Goal: Task Accomplishment & Management: Manage account settings

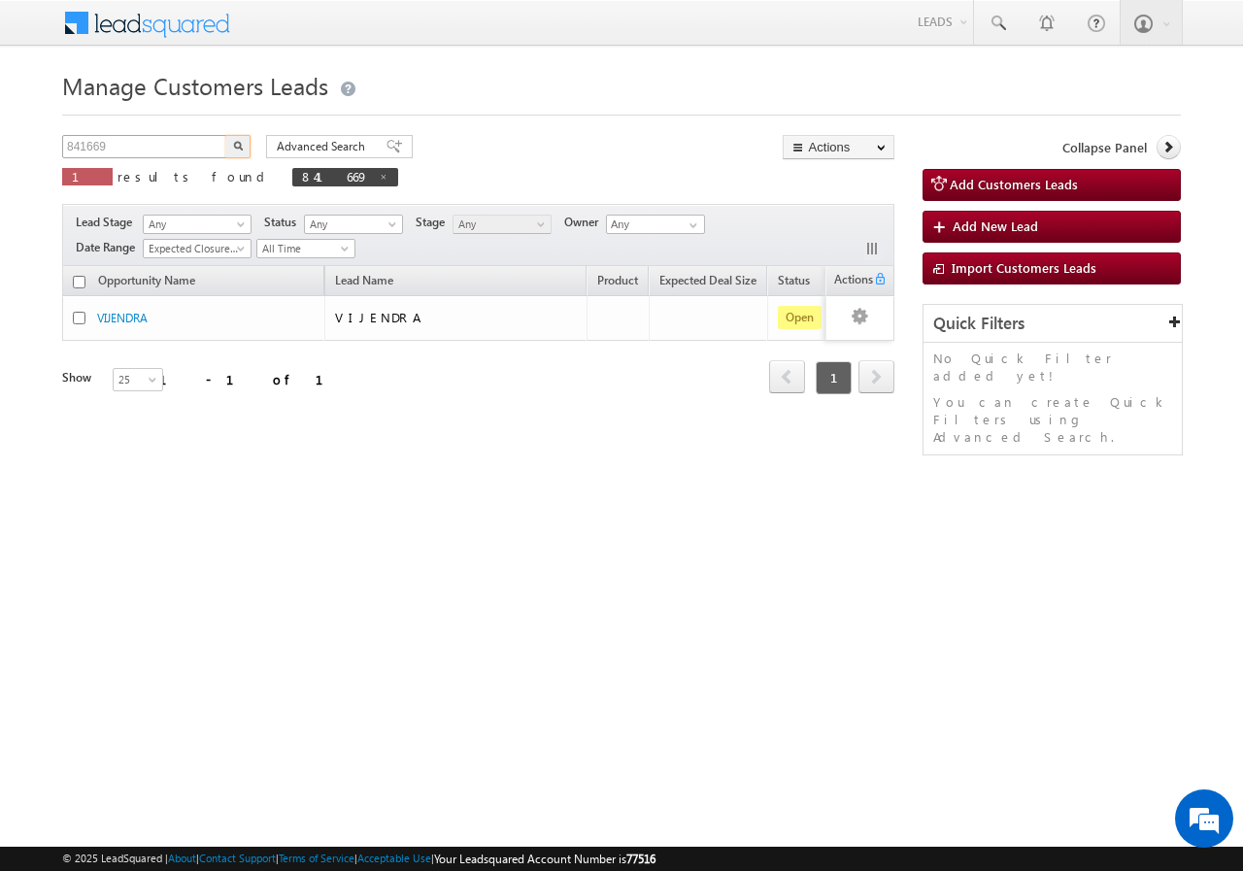
click at [157, 141] on input "841669" at bounding box center [145, 146] width 166 height 23
type input "8"
type input "848090"
click at [225, 135] on button "button" at bounding box center [237, 146] width 25 height 23
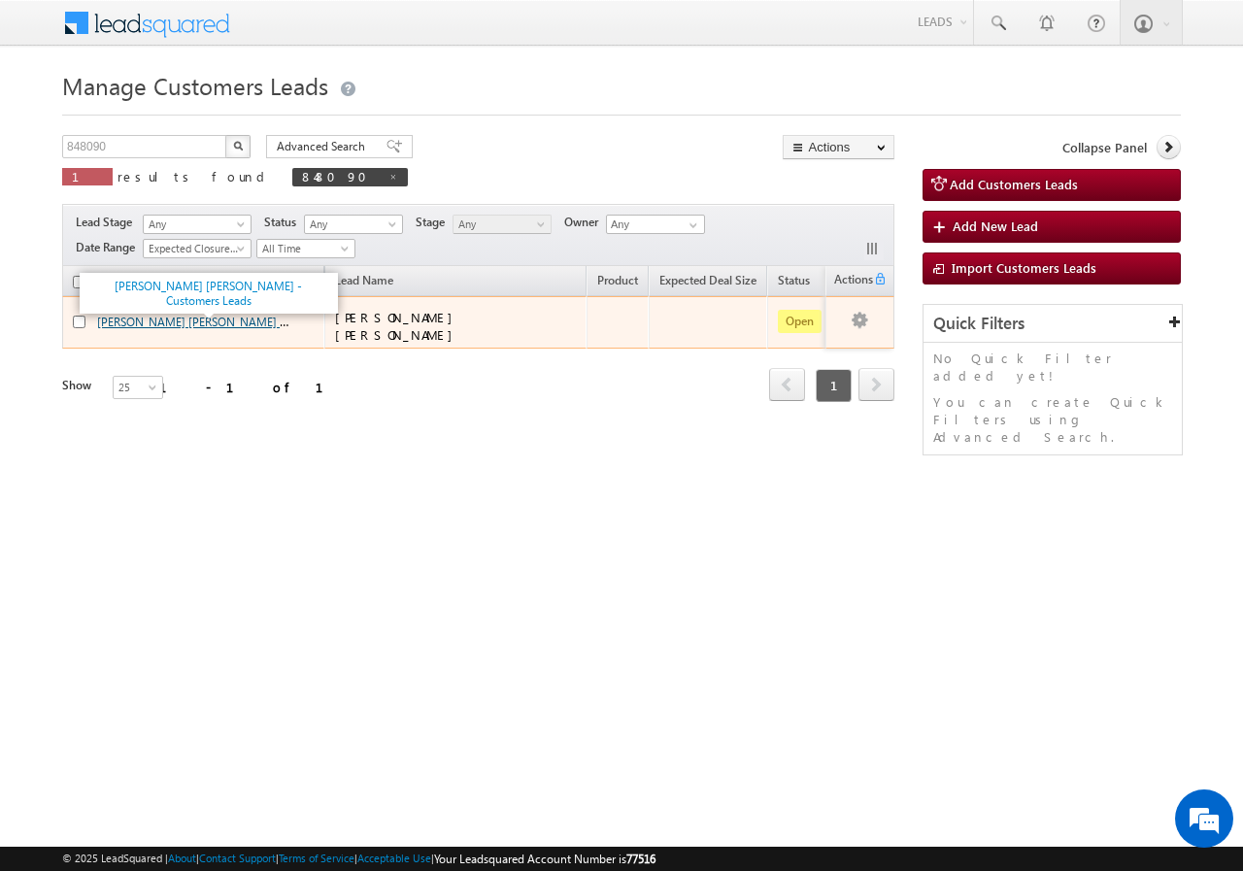
click at [151, 318] on link "MANOJ KUMAR GARG - Customers Leads" at bounding box center [235, 321] width 276 height 17
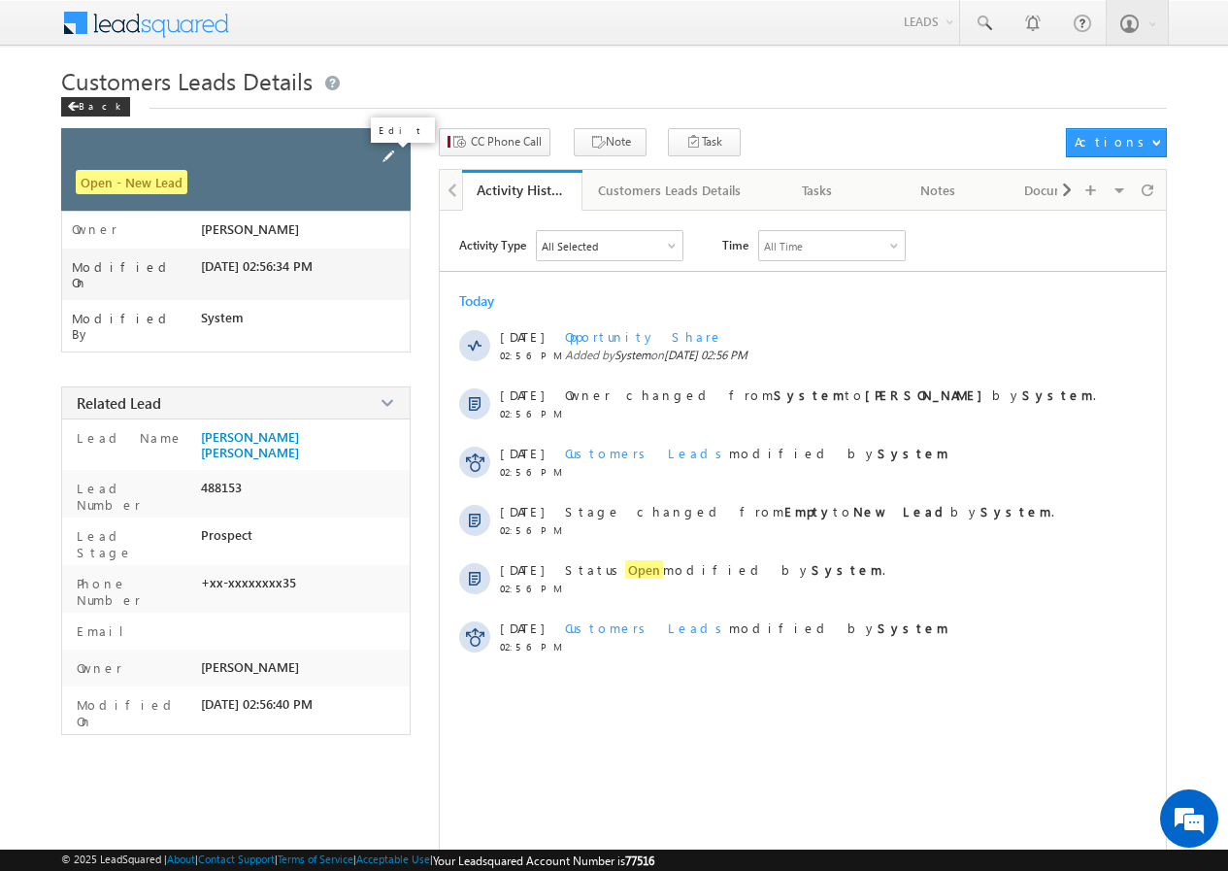
click at [398, 161] on span at bounding box center [388, 156] width 21 height 21
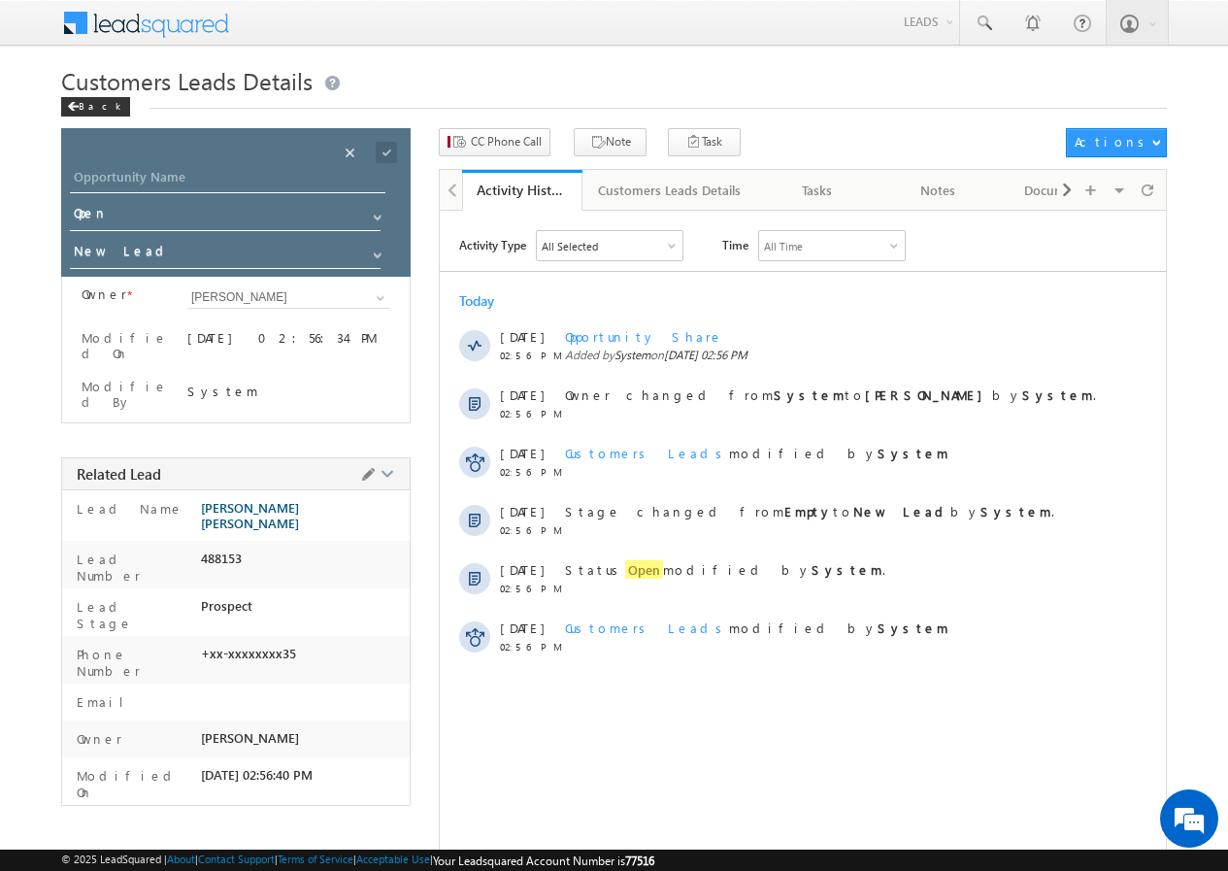
click at [211, 500] on span "[PERSON_NAME] [PERSON_NAME]" at bounding box center [300, 515] width 199 height 31
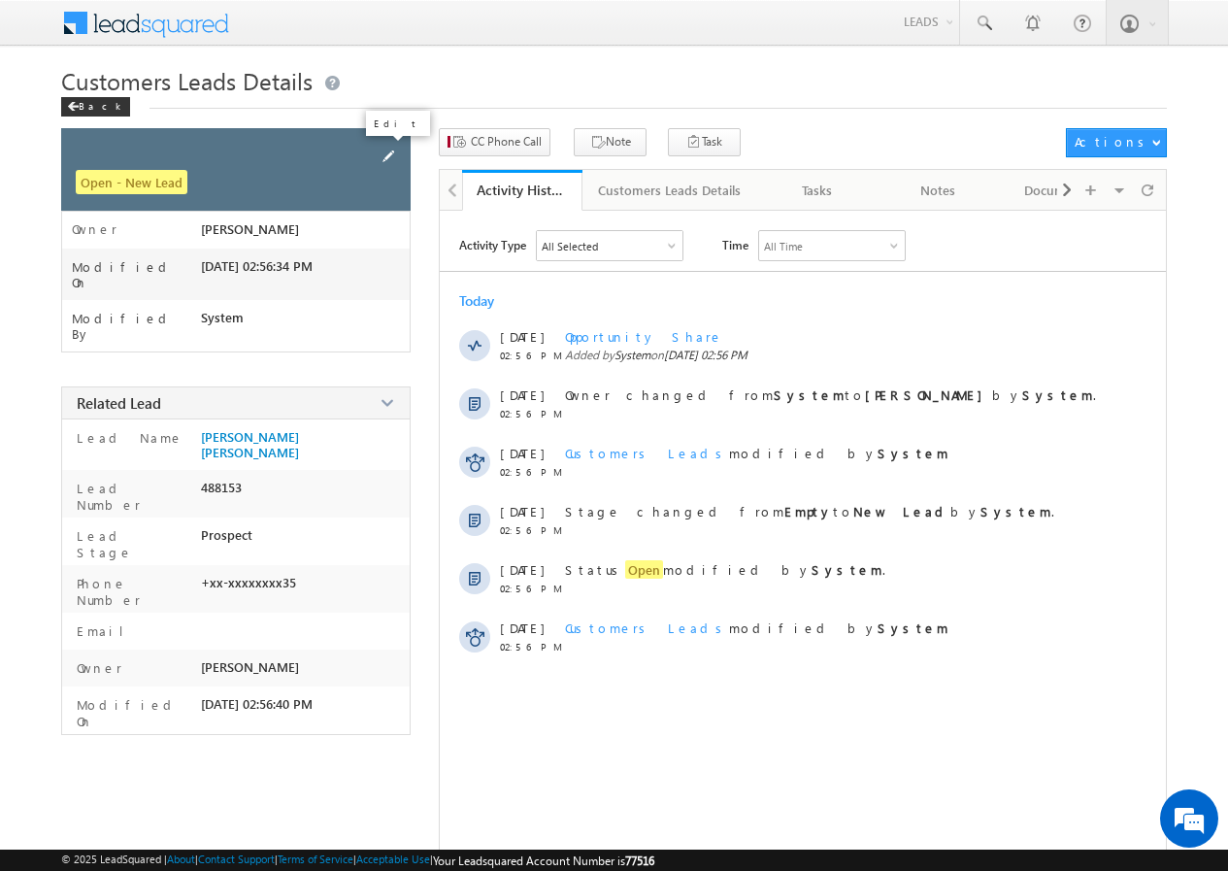
click at [393, 151] on span at bounding box center [388, 156] width 21 height 21
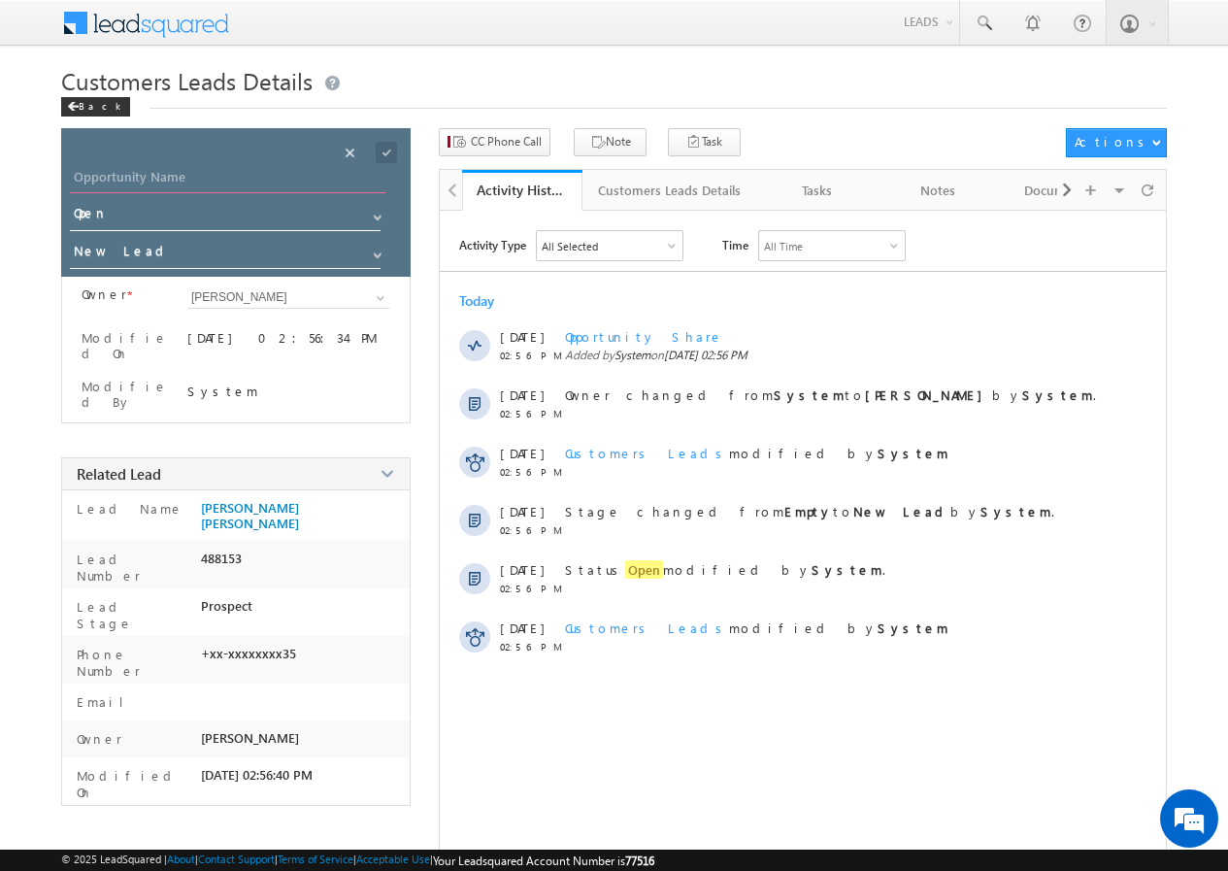
click at [201, 182] on input "Opportunity Name" at bounding box center [227, 179] width 315 height 27
paste input "[PERSON_NAME] [PERSON_NAME]"
type input "[PERSON_NAME] [PERSON_NAME]"
click at [388, 150] on span at bounding box center [386, 152] width 21 height 21
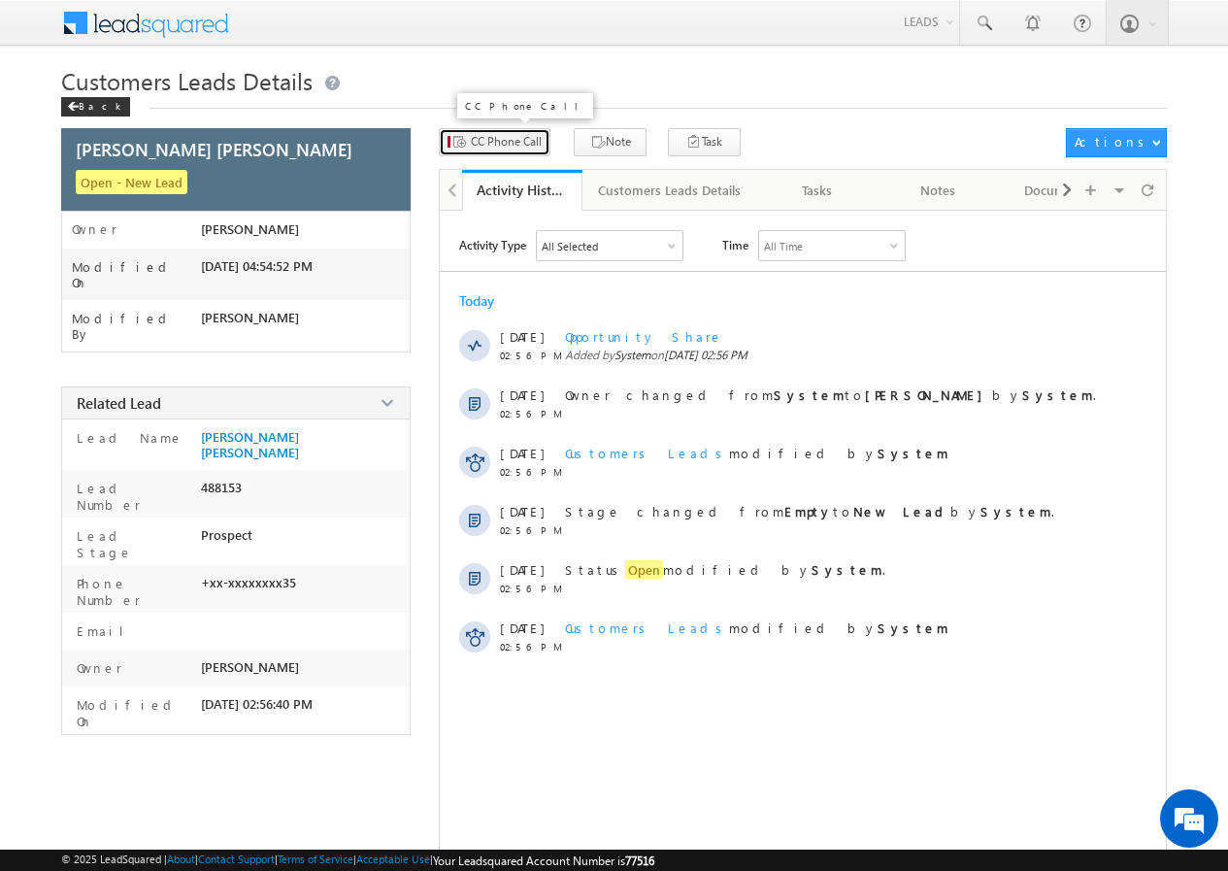
click at [518, 140] on span "CC Phone Call" at bounding box center [506, 141] width 71 height 17
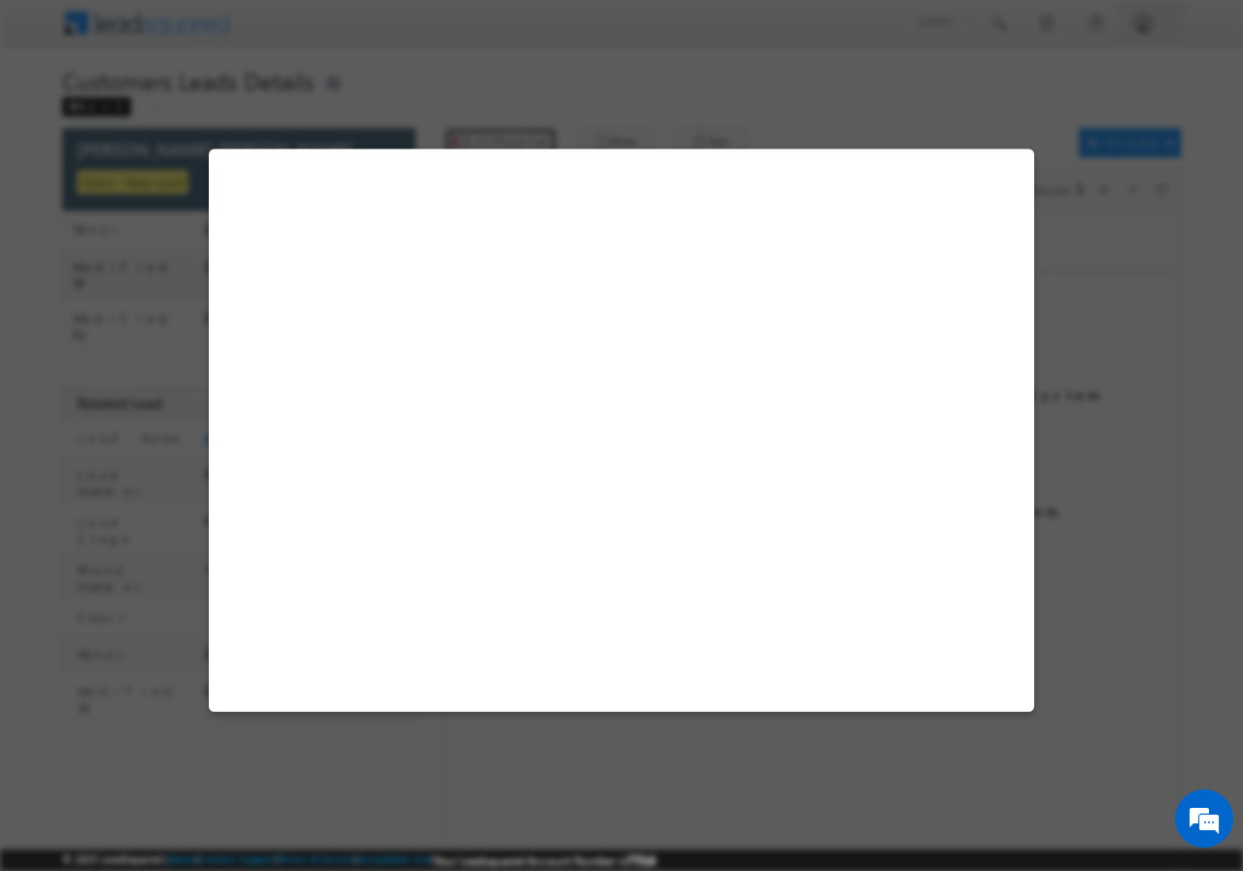
select select "Bhilwara"
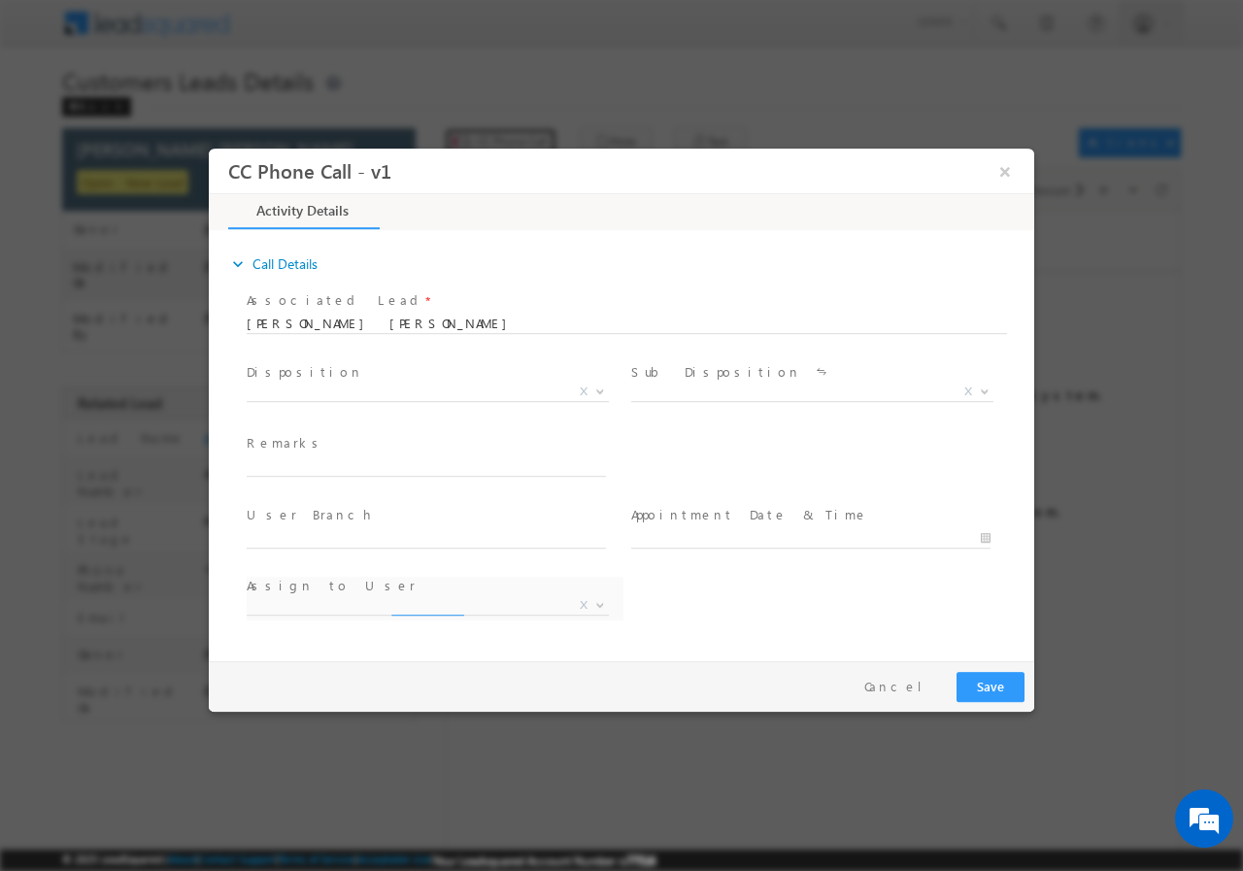
select select "[PERSON_NAME][EMAIL_ADDRESS][PERSON_NAME][DOMAIN_NAME]"
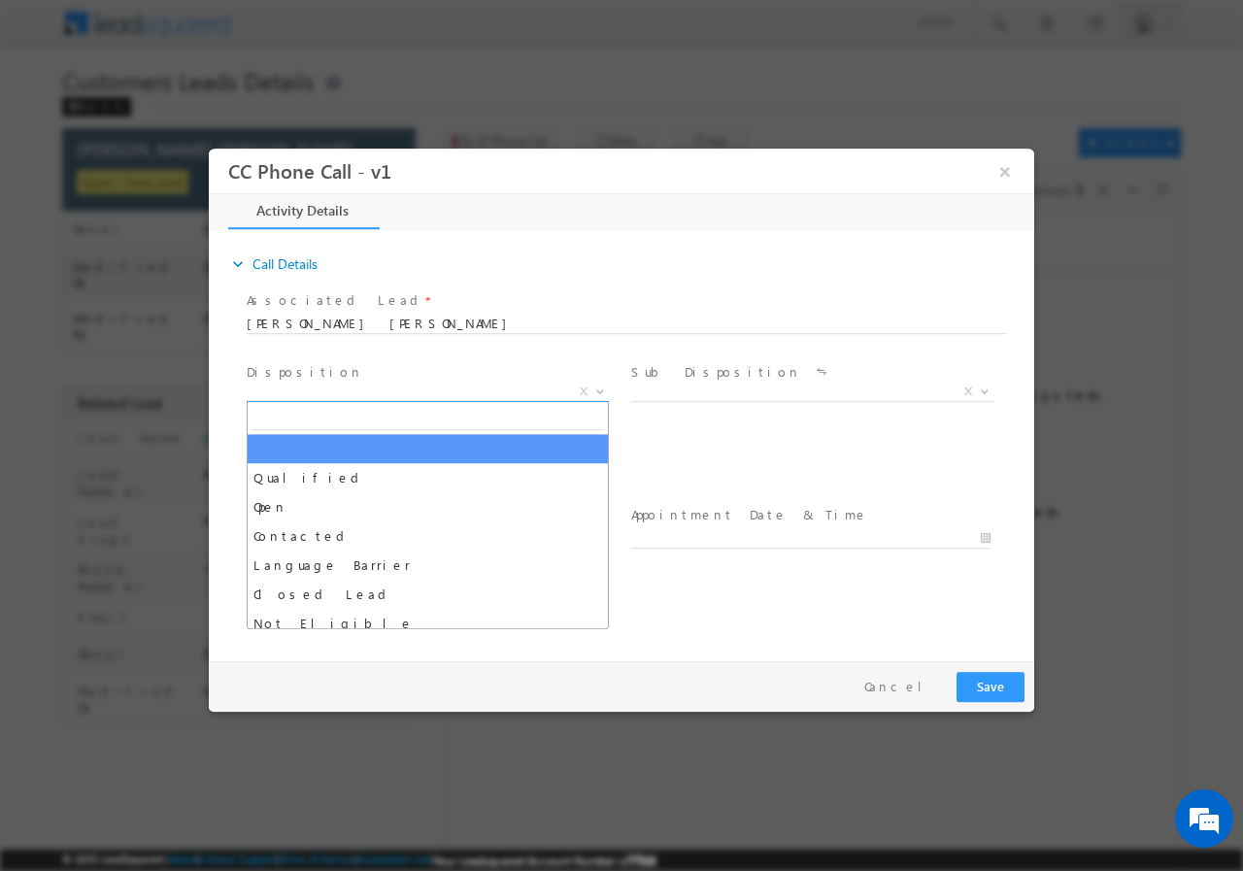
click at [598, 388] on b at bounding box center [600, 389] width 12 height 7
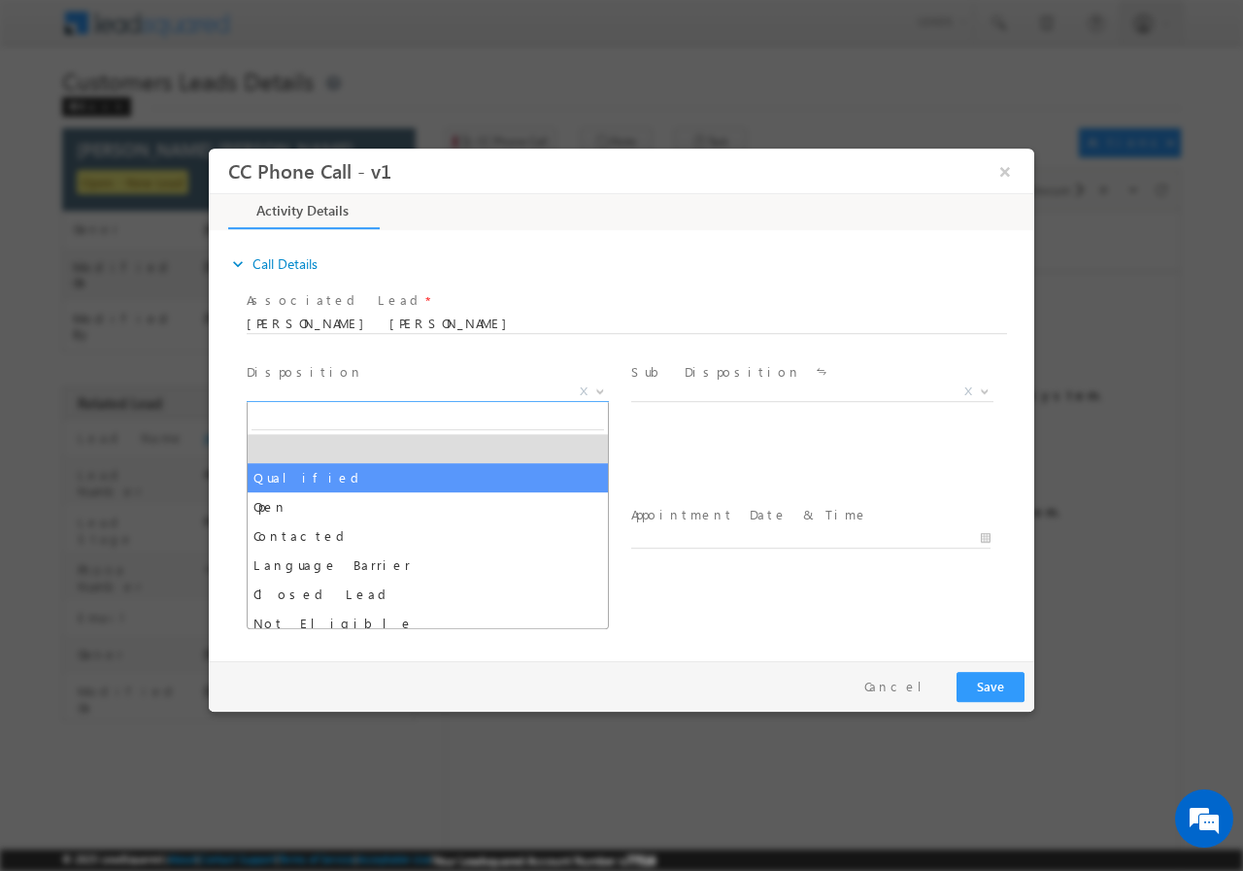
drag, startPoint x: 357, startPoint y: 474, endPoint x: 761, endPoint y: 466, distance: 403.9
select select "Qualified"
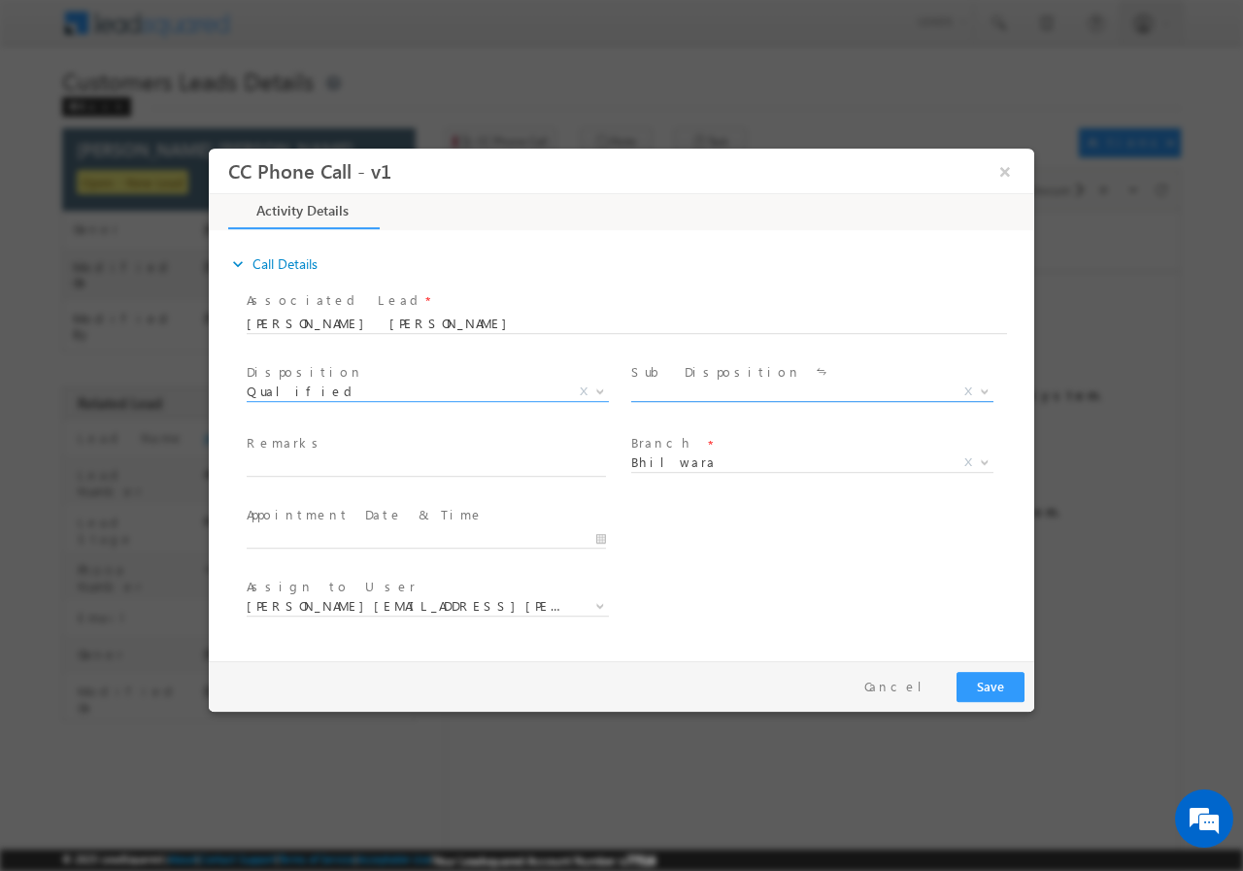
click at [985, 388] on b at bounding box center [984, 389] width 12 height 7
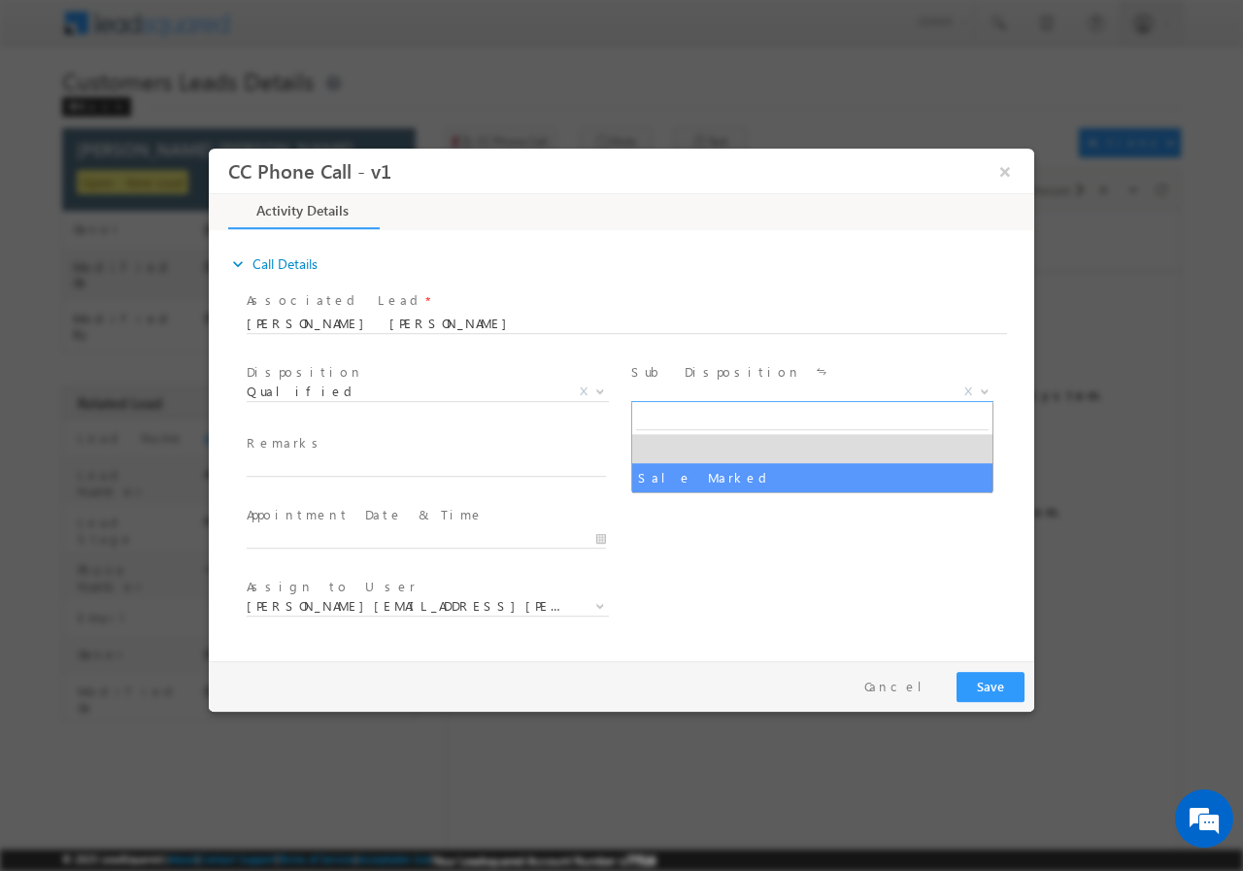
select select "Sale Marked"
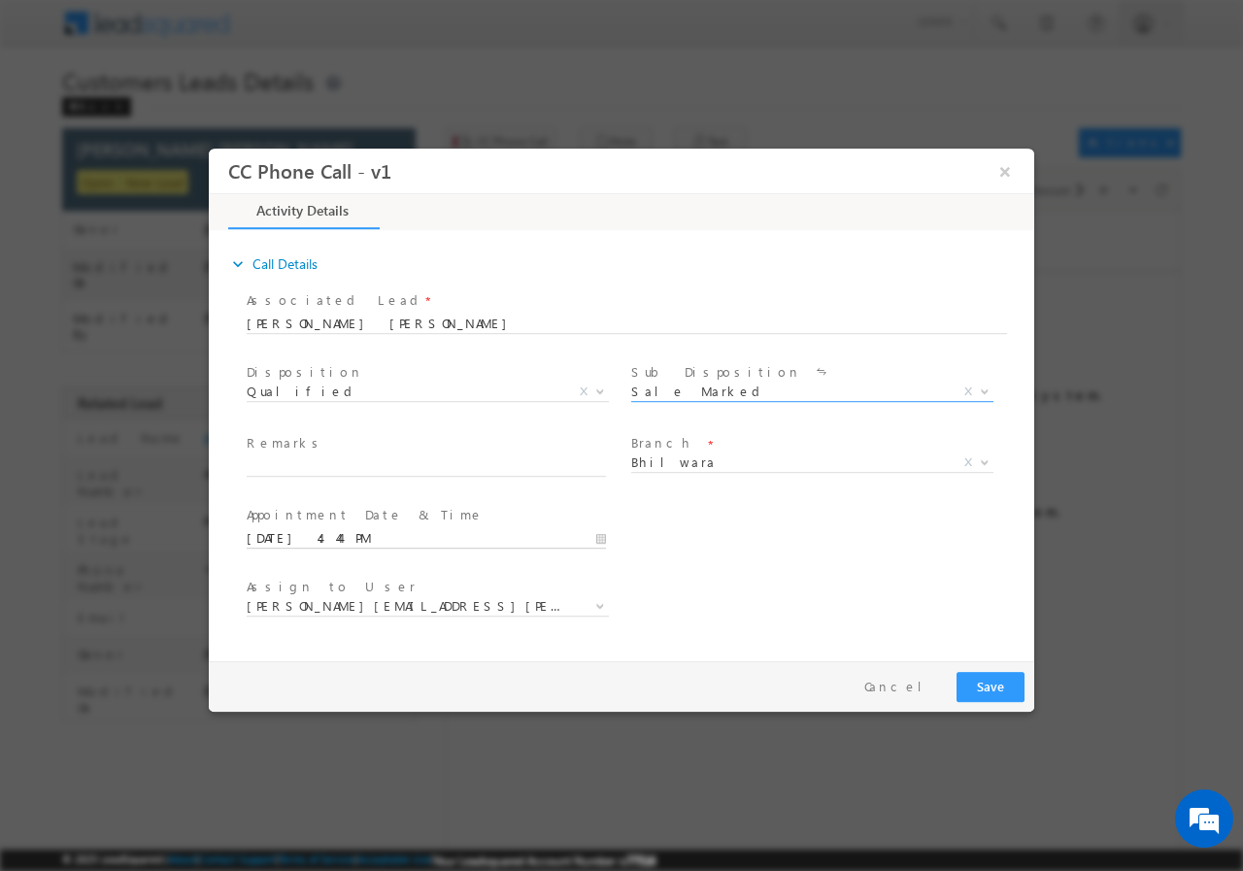
click at [594, 536] on input "09/08/2025 4:44 PM" at bounding box center [426, 537] width 359 height 19
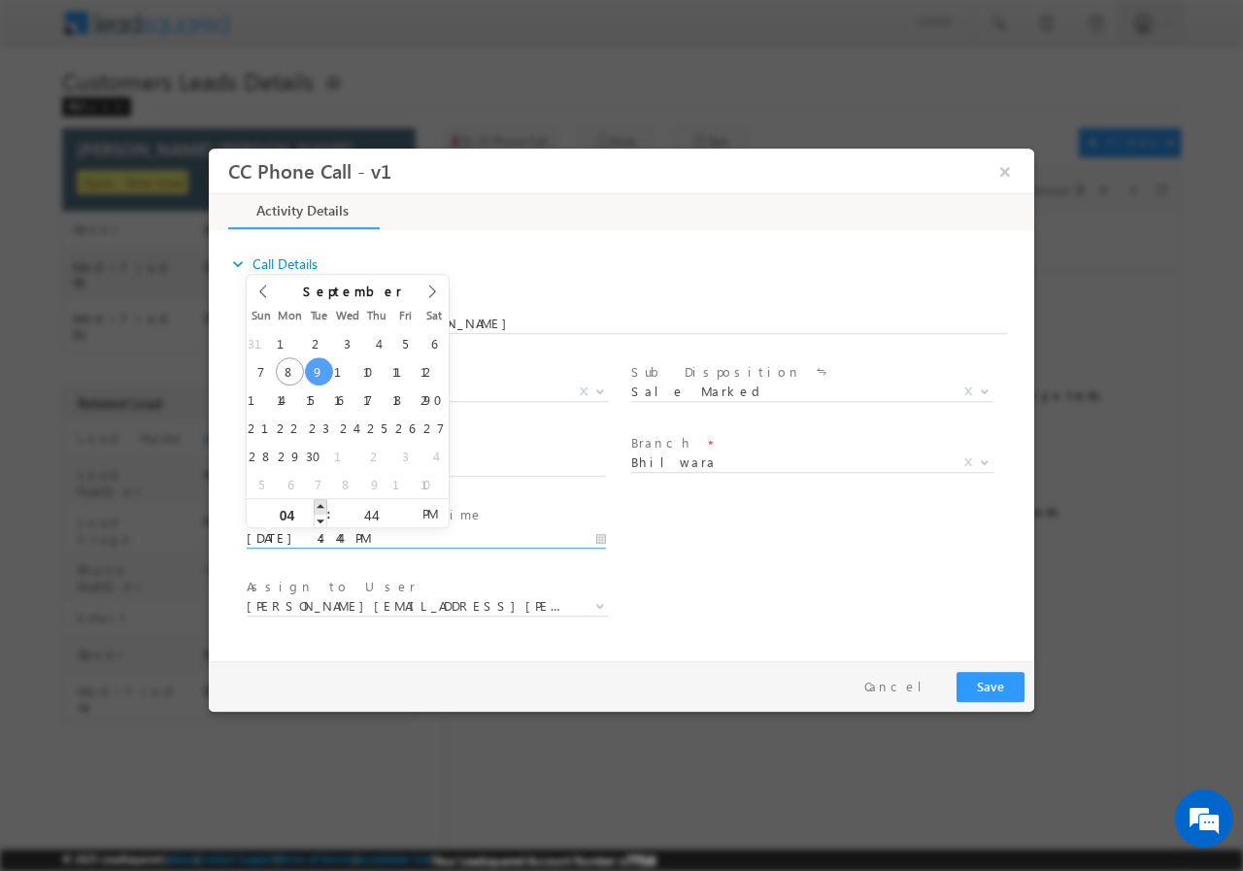
type input "09/09/2025 5:44 PM"
type input "05"
click at [323, 504] on span at bounding box center [321, 505] width 14 height 15
type input "09/09/2025 6:44 PM"
type input "06"
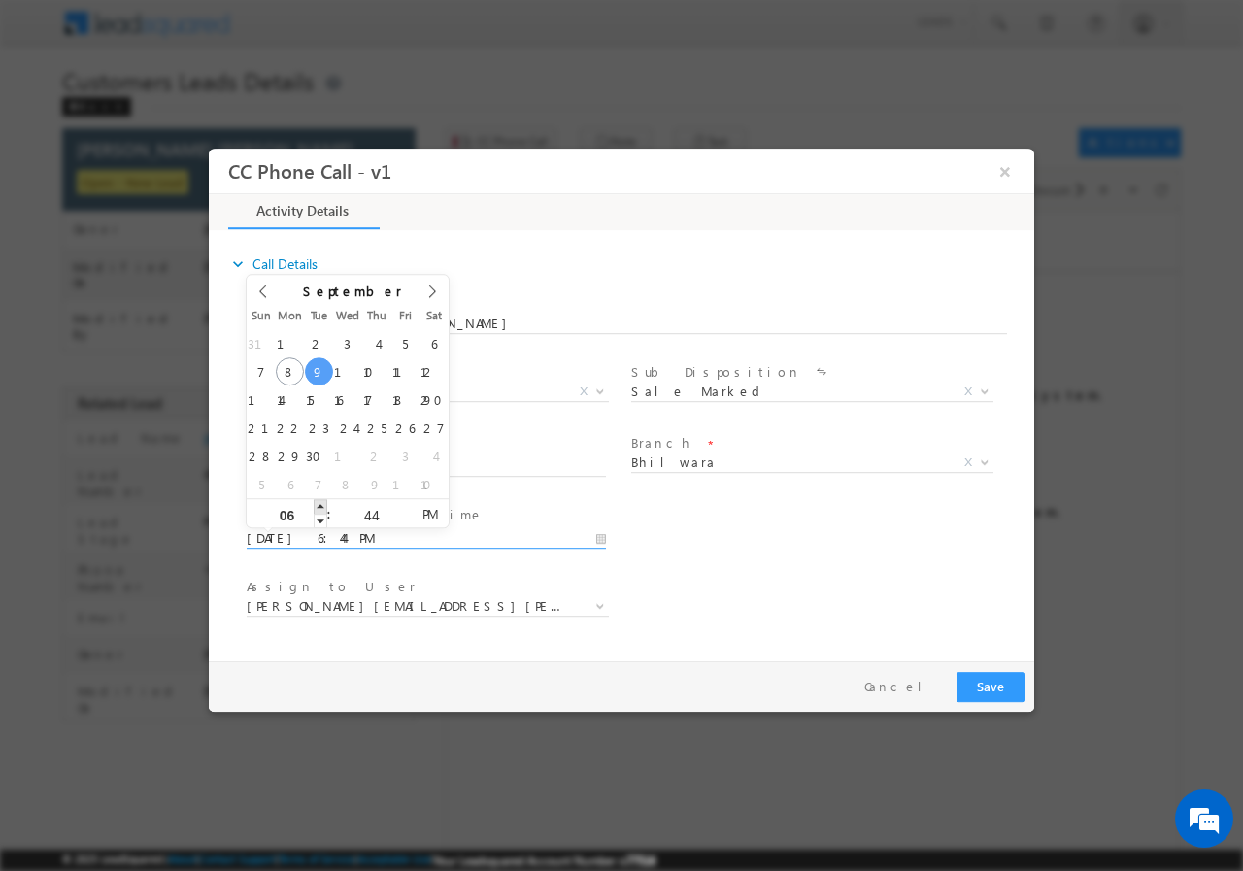
click at [323, 504] on span at bounding box center [321, 505] width 14 height 15
type input "09/09/2025 7:44 PM"
type input "07"
click at [323, 504] on span at bounding box center [321, 505] width 14 height 15
type input "09/09/2025 8:44 PM"
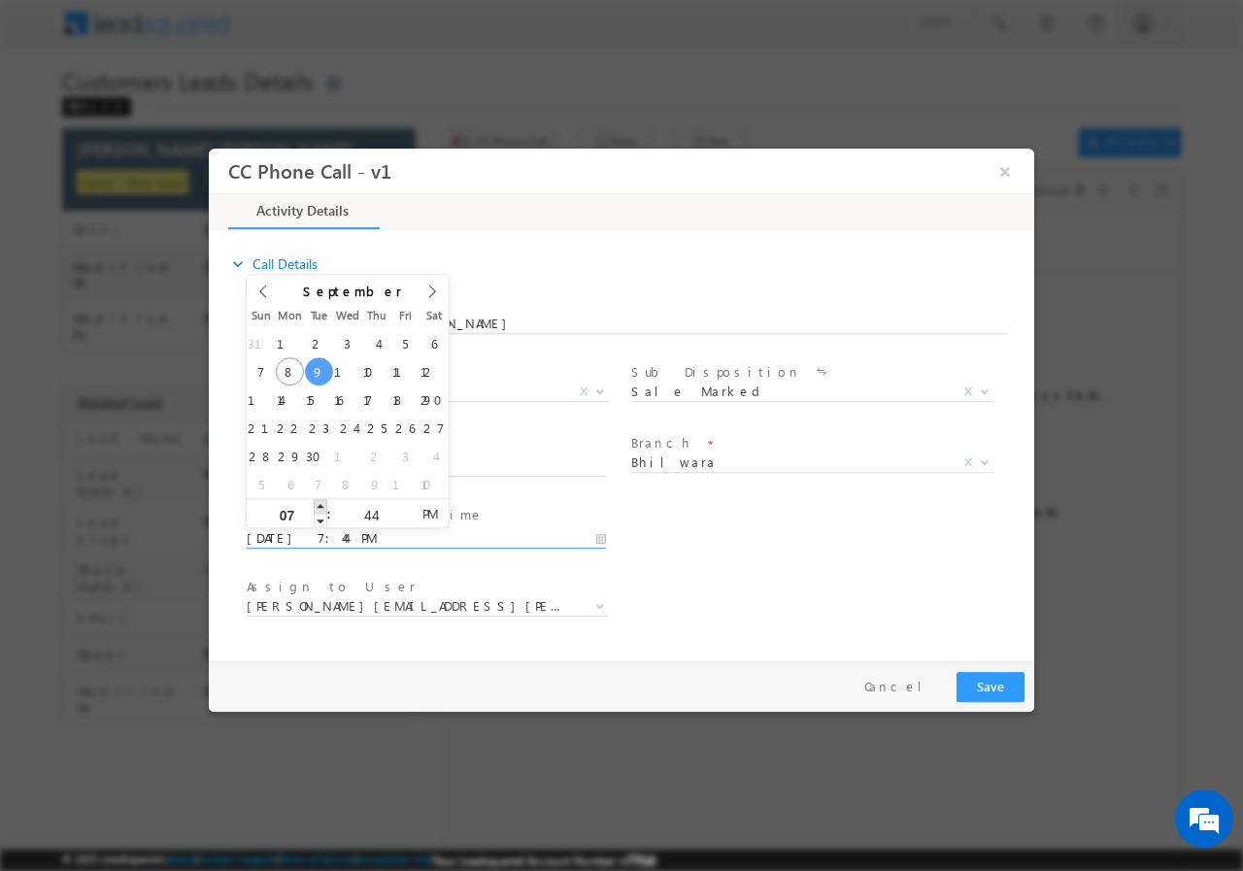
type input "08"
click at [323, 504] on span at bounding box center [321, 505] width 14 height 15
type input "09/09/2025 9:44 PM"
type input "09"
click at [323, 504] on span at bounding box center [321, 505] width 14 height 15
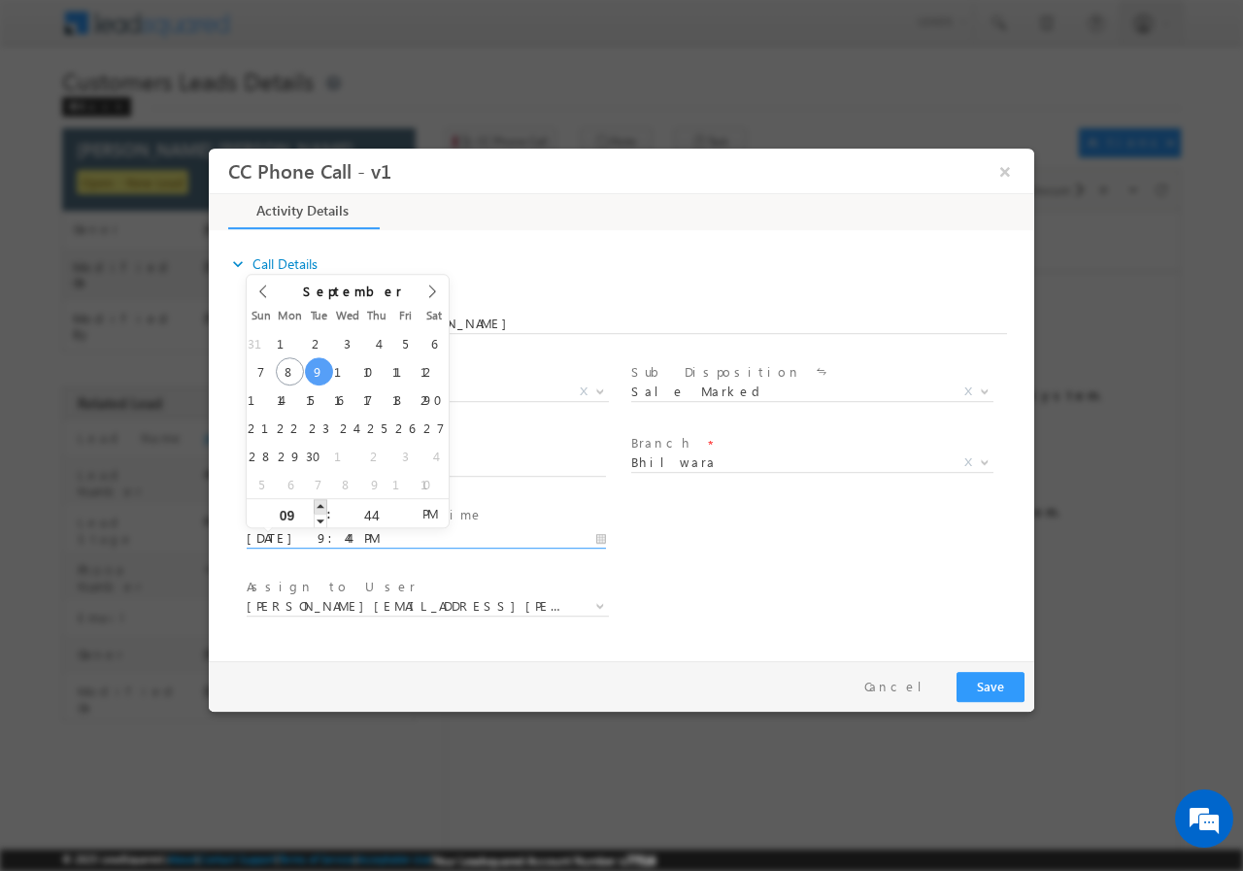
type input "09/09/2025 10:44 PM"
type input "10"
click at [323, 504] on span at bounding box center [321, 505] width 14 height 15
type input "09/09/2025 11:44 PM"
type input "11"
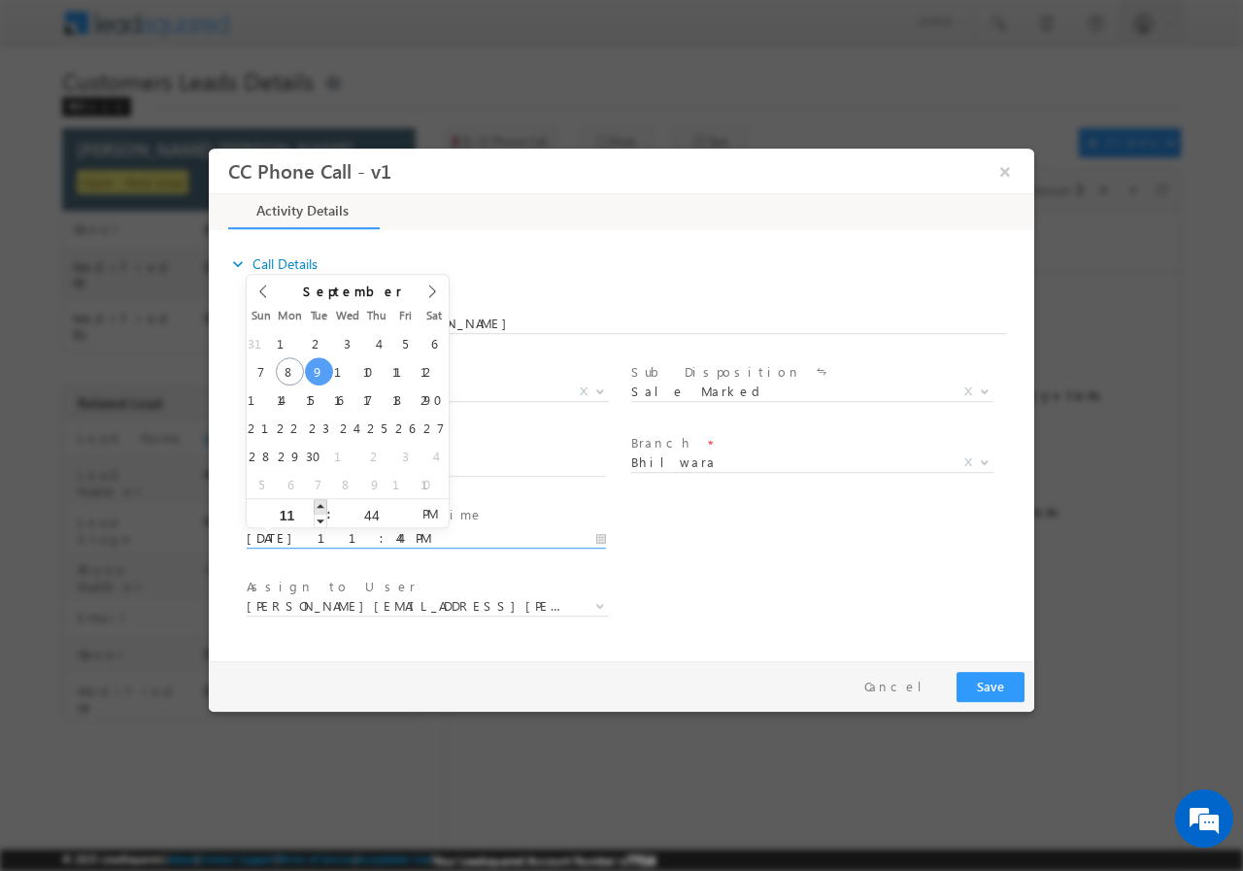
click at [323, 504] on span at bounding box center [321, 505] width 14 height 15
type input "09/09/2025 12:44 AM"
type input "12"
click at [323, 504] on span at bounding box center [321, 505] width 14 height 15
type input "09/09/2025 1:44 AM"
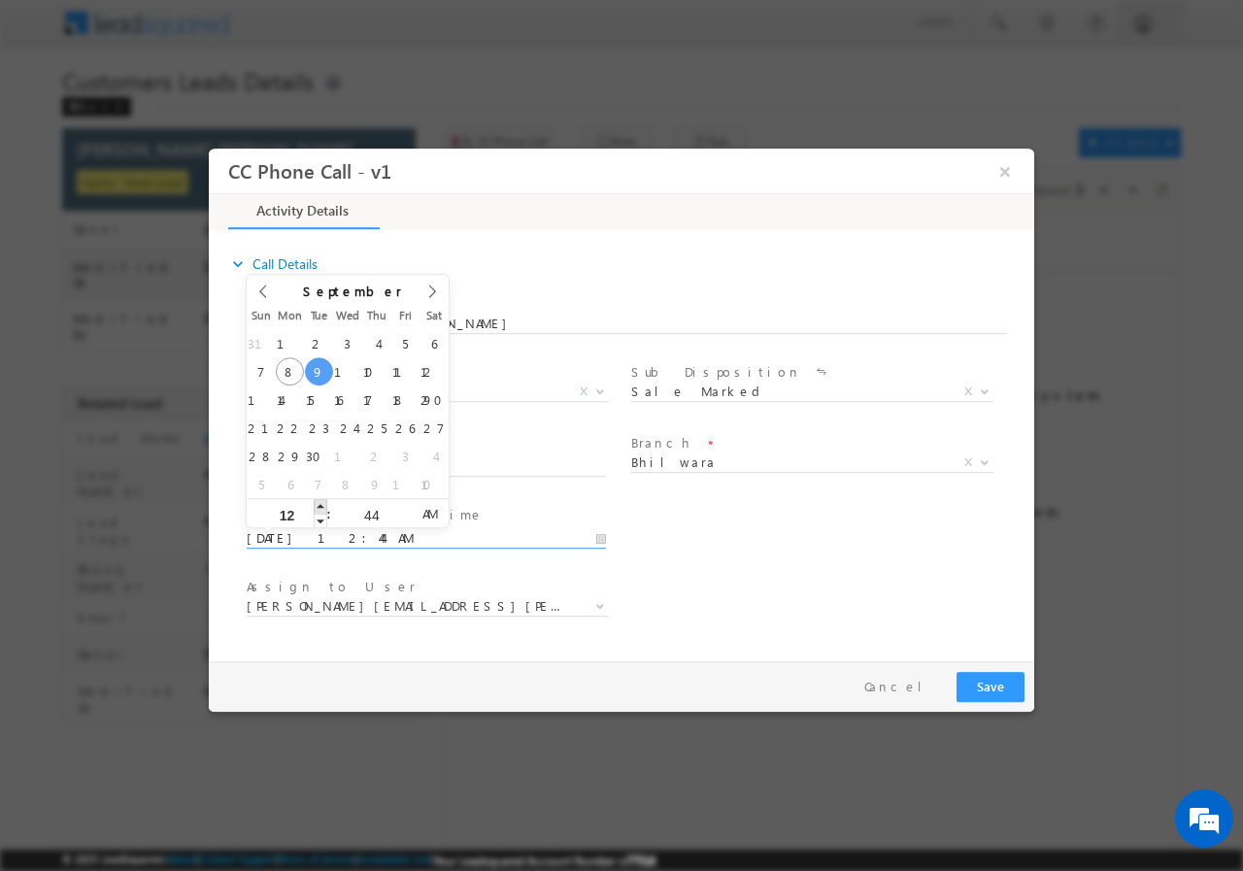
type input "01"
click at [323, 504] on span at bounding box center [321, 505] width 14 height 15
type input "09/09/2025 2:44 AM"
type input "02"
click at [323, 504] on span at bounding box center [321, 505] width 14 height 15
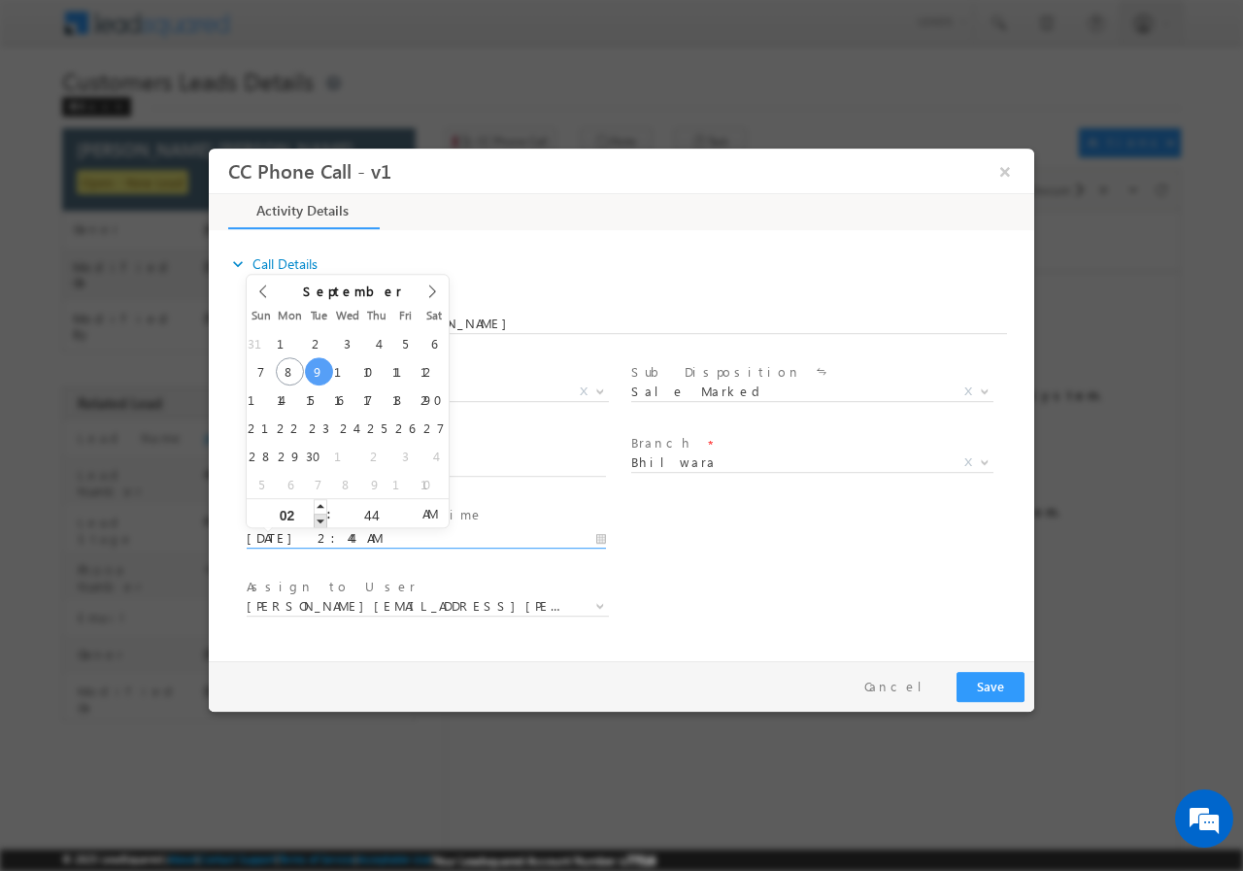
type input "09/09/2025 1:44 AM"
type input "01"
click at [323, 520] on span at bounding box center [321, 520] width 14 height 15
type input "09/09/2025 1:45 AM"
type input "45"
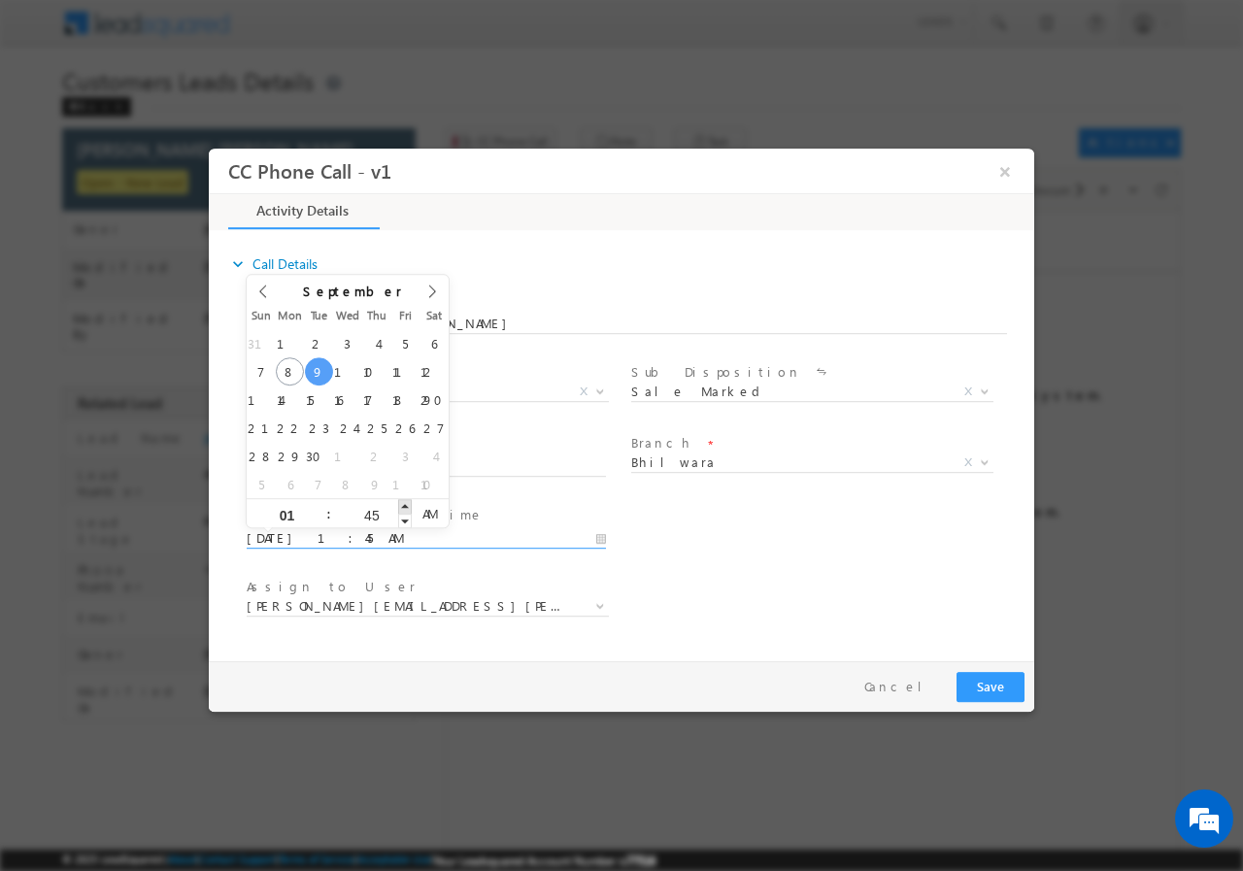
click at [405, 505] on span at bounding box center [405, 505] width 14 height 15
type input "09/09/2025 1:46 AM"
type input "46"
click at [405, 504] on span at bounding box center [405, 505] width 14 height 15
type input "09/09/2025 1:47 AM"
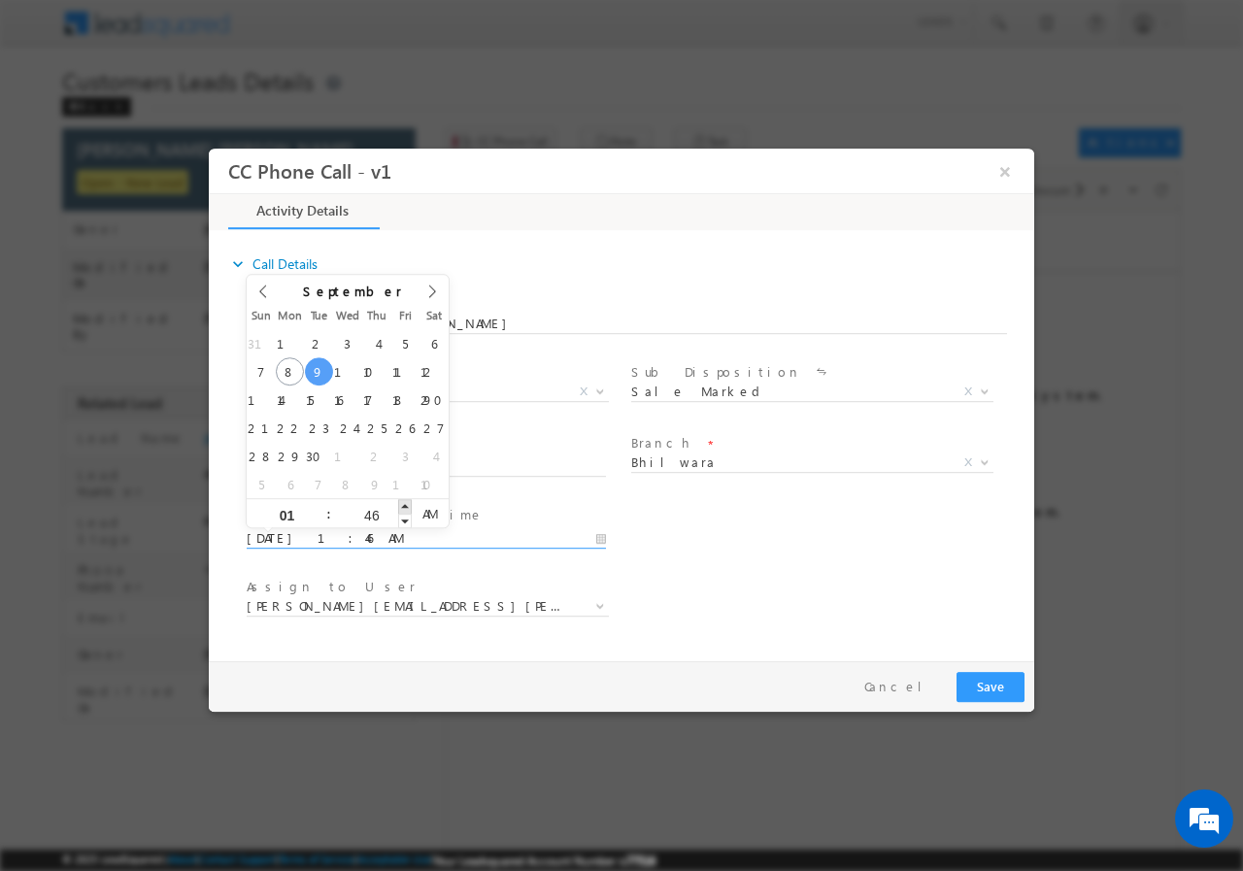
type input "47"
click at [405, 504] on span at bounding box center [405, 505] width 14 height 15
type input "09/09/2025 1:48 AM"
type input "48"
click at [405, 504] on span at bounding box center [405, 505] width 14 height 15
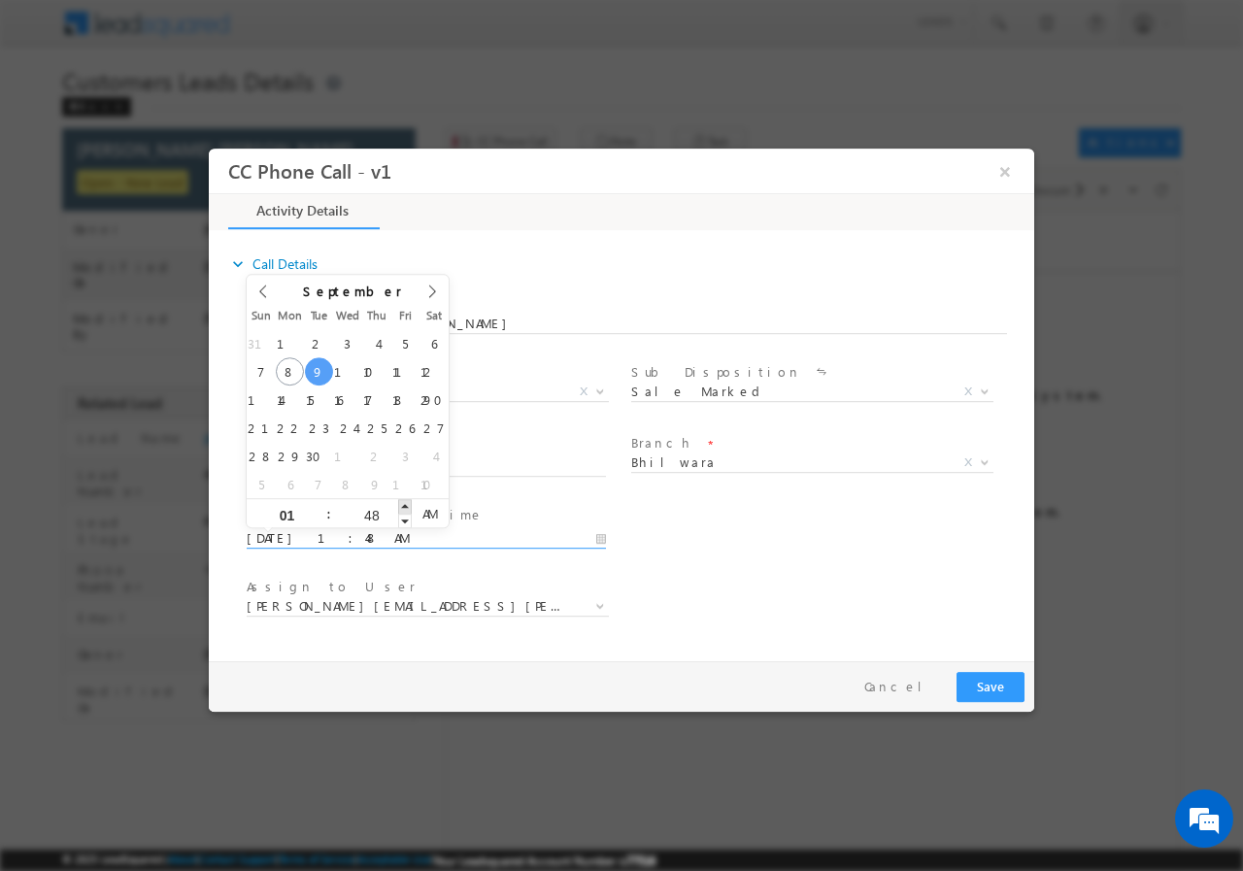
type input "09/09/2025 1:49 AM"
type input "49"
click at [405, 504] on span at bounding box center [405, 505] width 14 height 15
type input "09/09/2025 1:50 AM"
type input "50"
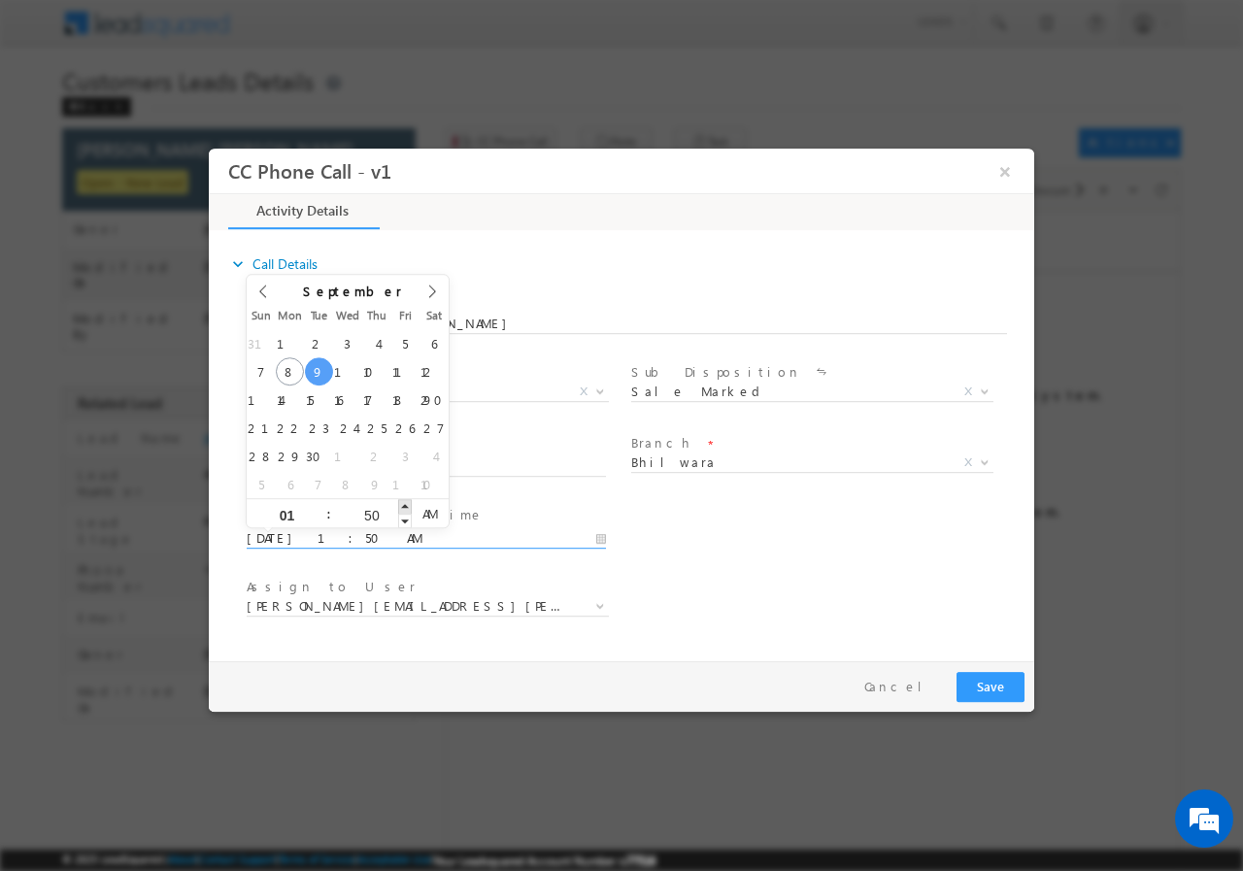
click at [405, 504] on span at bounding box center [405, 505] width 14 height 15
type input "09/09/2025 1:51 AM"
type input "51"
click at [405, 504] on span at bounding box center [405, 505] width 14 height 15
type input "09/09/2025 1:52 AM"
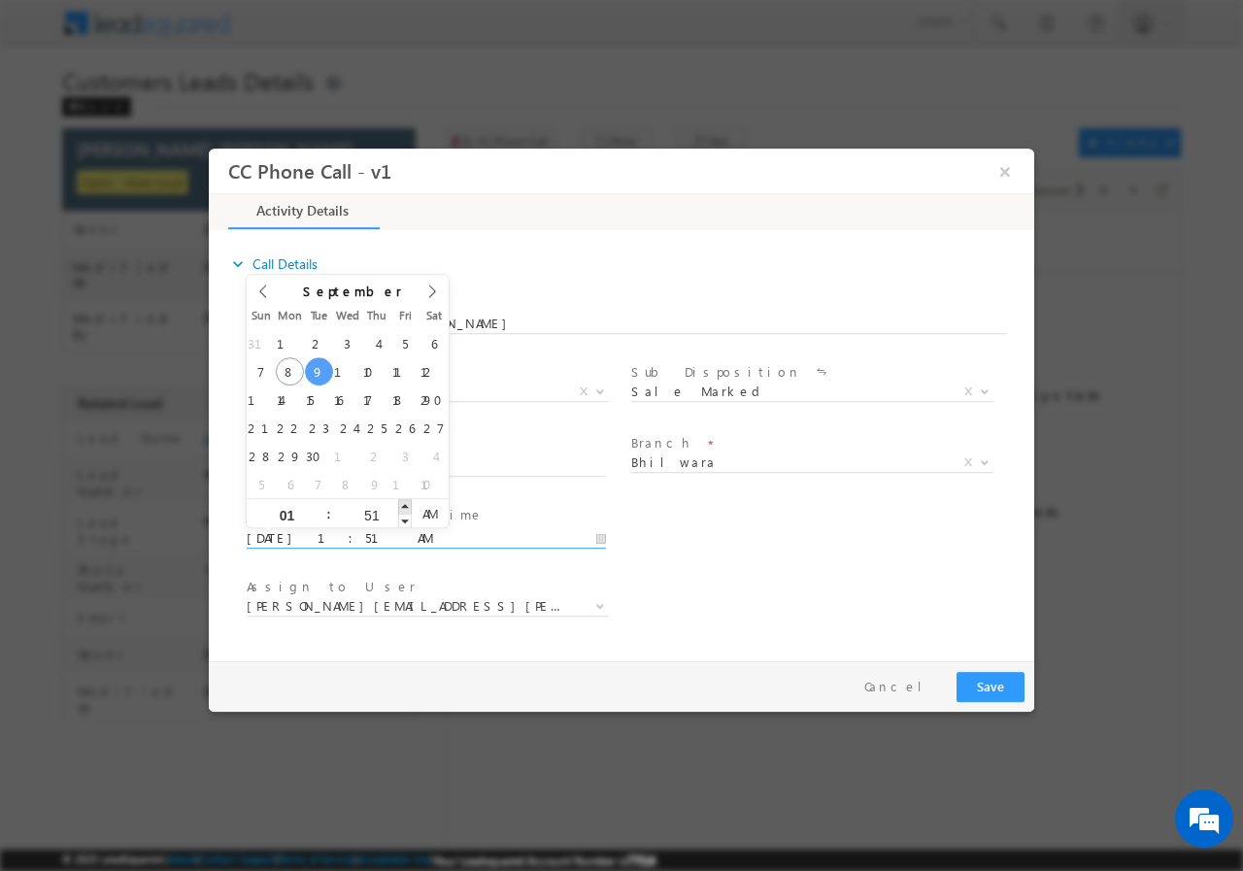
type input "52"
click at [405, 504] on span at bounding box center [405, 505] width 14 height 15
type input "09/09/2025 1:53 AM"
type input "53"
click at [405, 504] on span at bounding box center [405, 505] width 14 height 15
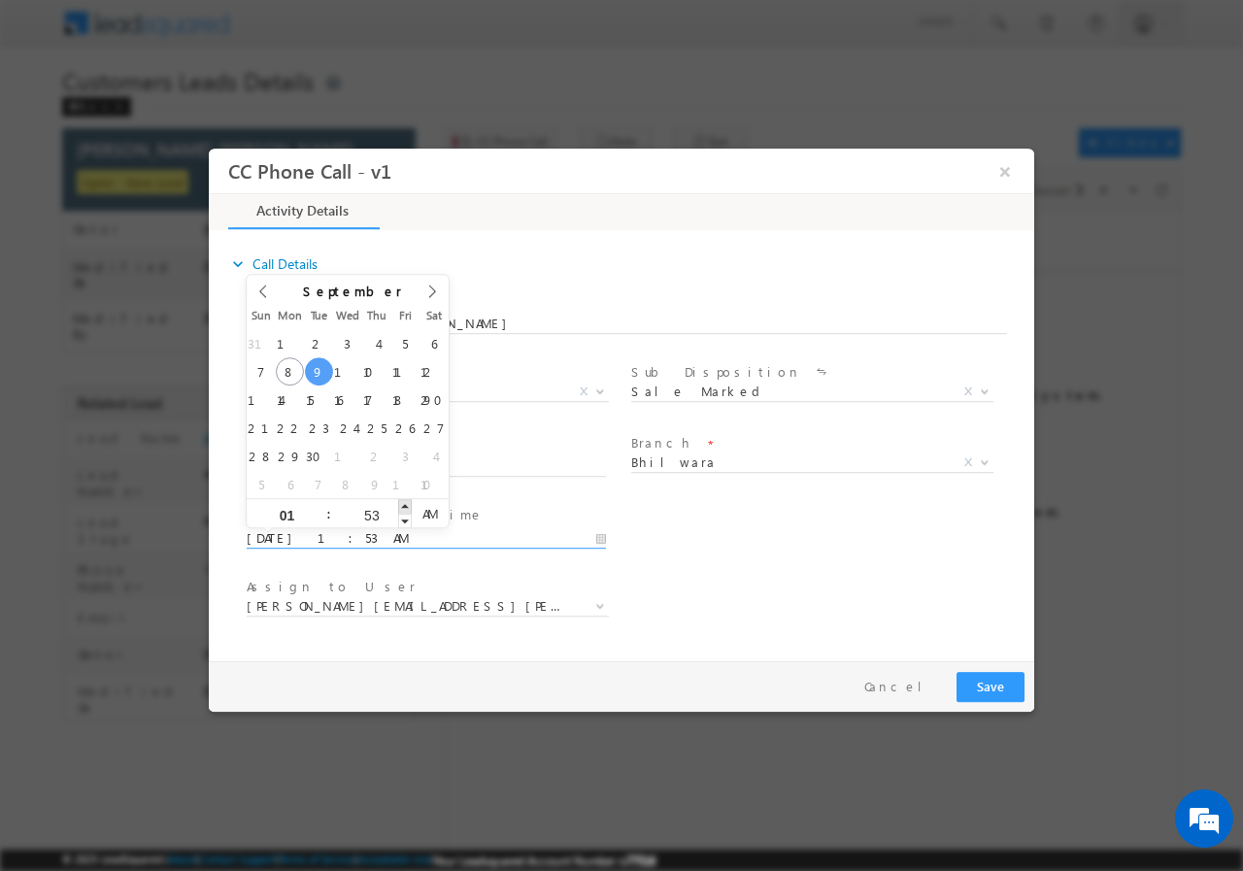
type input "09/09/2025 1:54 AM"
type input "54"
click at [405, 504] on span at bounding box center [405, 505] width 14 height 15
type input "09/09/2025 1:55 AM"
type input "55"
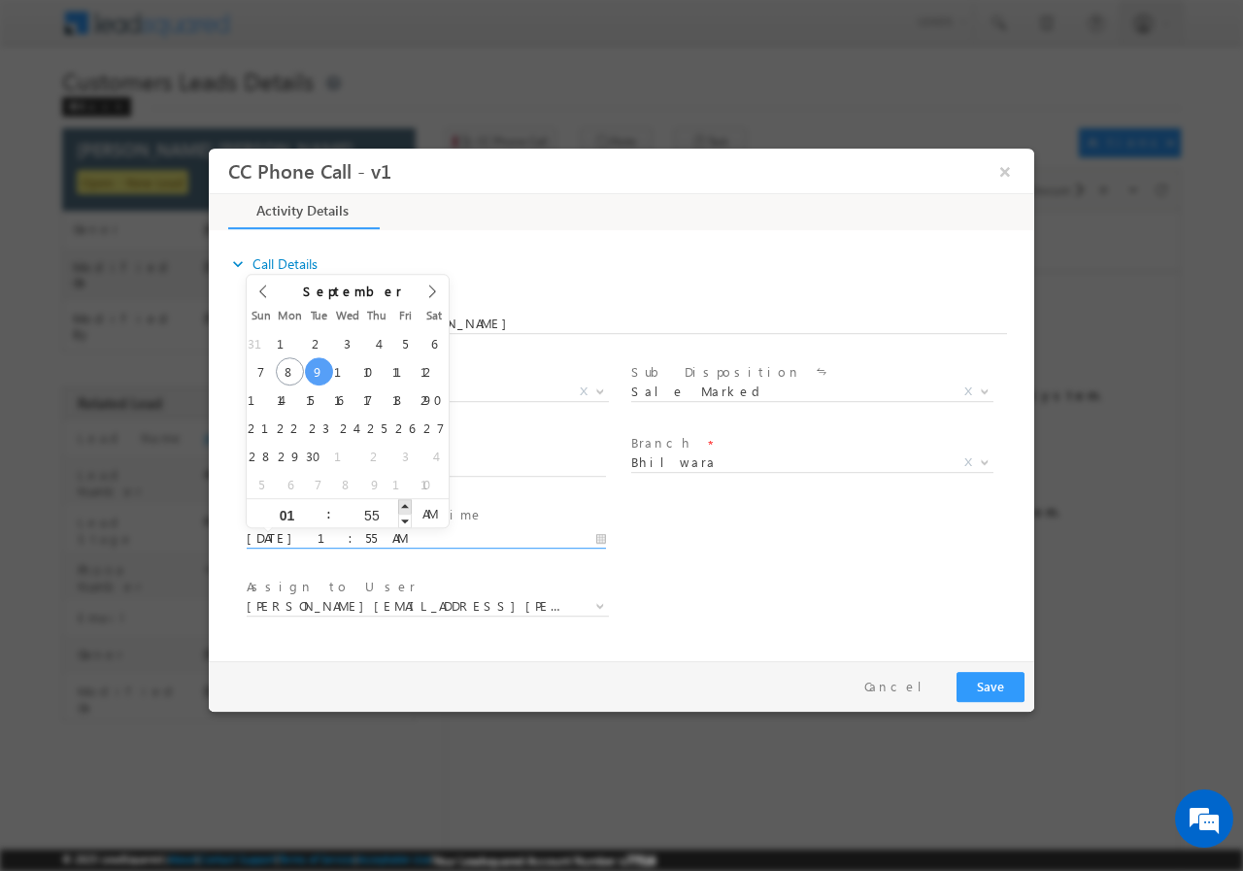
click at [405, 504] on span at bounding box center [405, 505] width 14 height 15
type input "09/09/2025 1:56 AM"
type input "56"
click at [405, 504] on span at bounding box center [405, 505] width 14 height 15
type input "09/09/2025 1:57 AM"
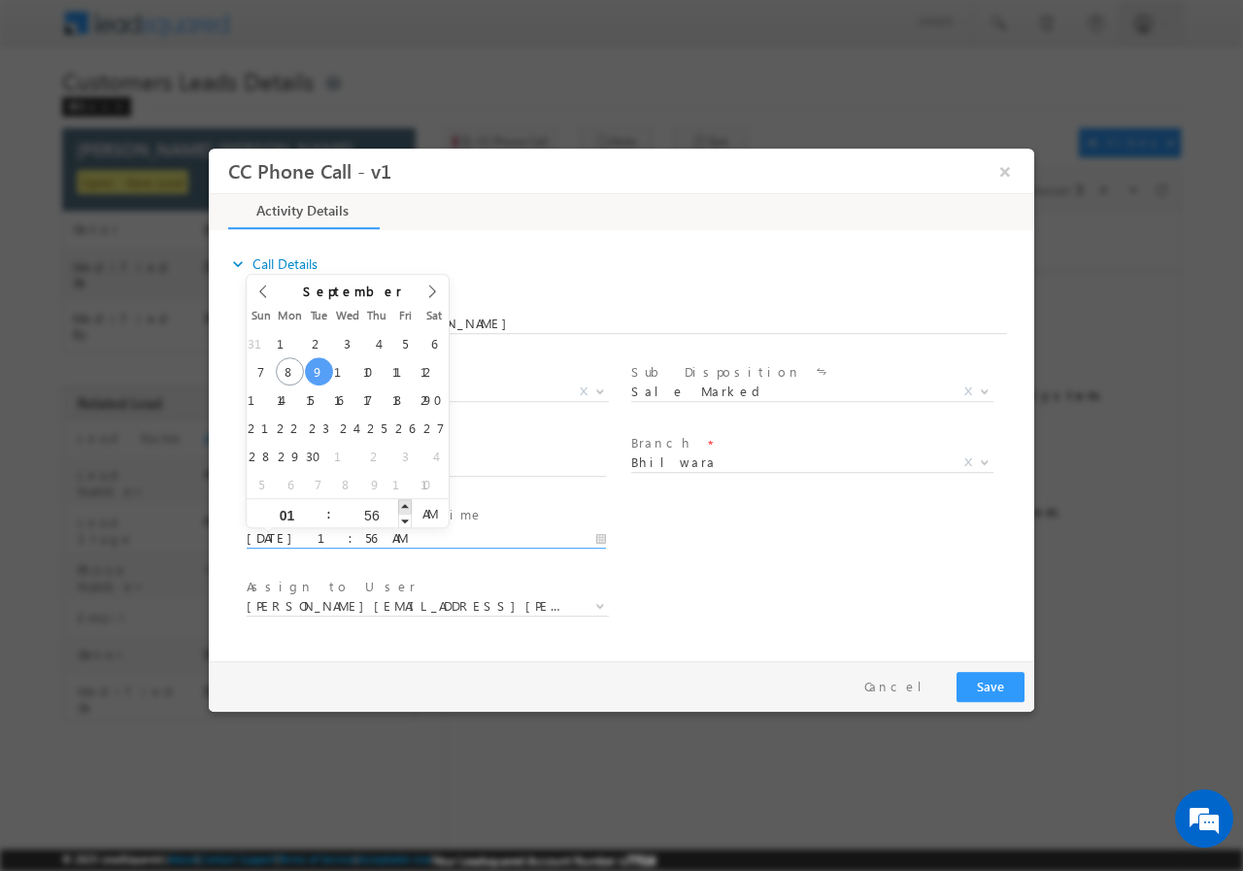
type input "57"
click at [405, 504] on span at bounding box center [405, 505] width 14 height 15
type input "09/09/2025 1:58 AM"
type input "58"
click at [405, 504] on span at bounding box center [405, 505] width 14 height 15
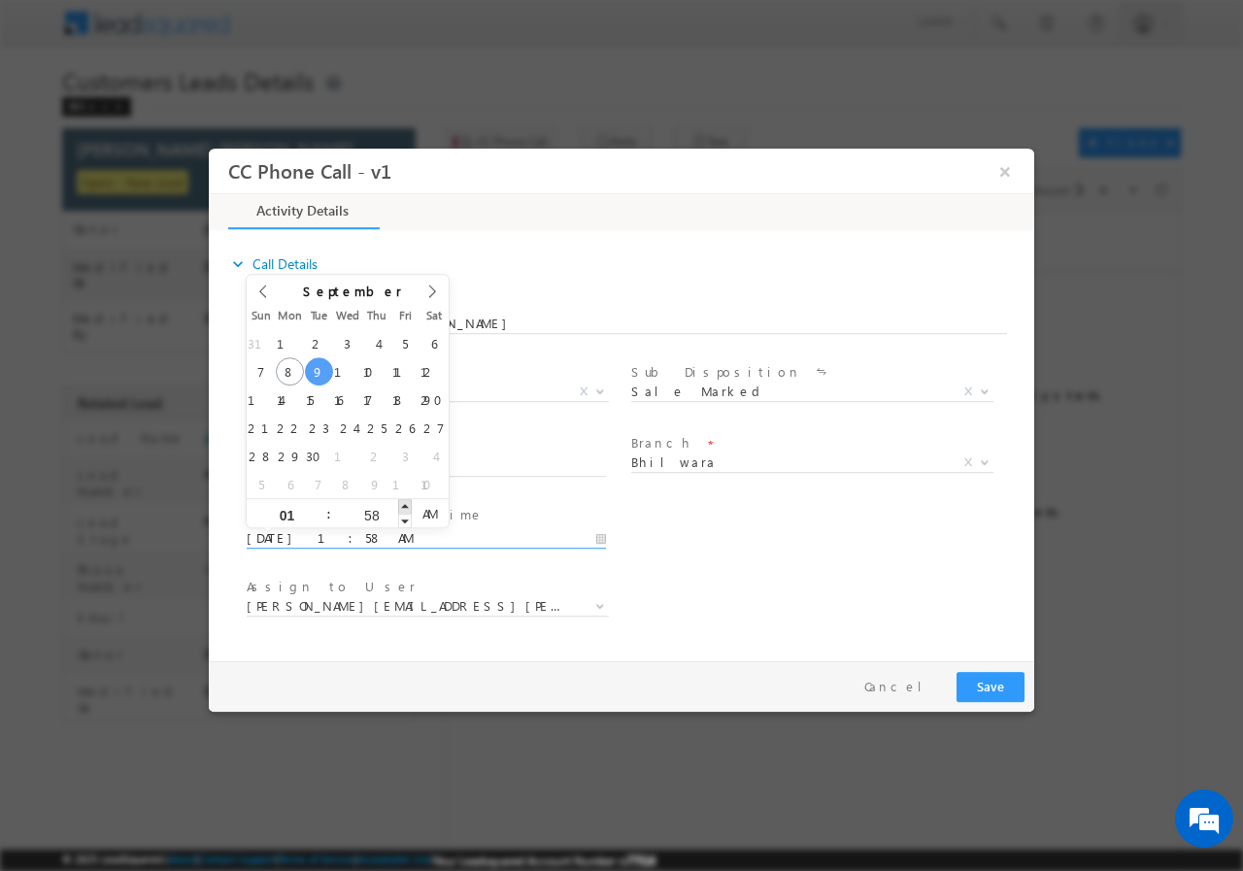
type input "09/09/2025 1:59 AM"
type input "59"
click at [405, 504] on span at bounding box center [405, 505] width 14 height 15
type input "09/09/2025 2:00 AM"
type input "02"
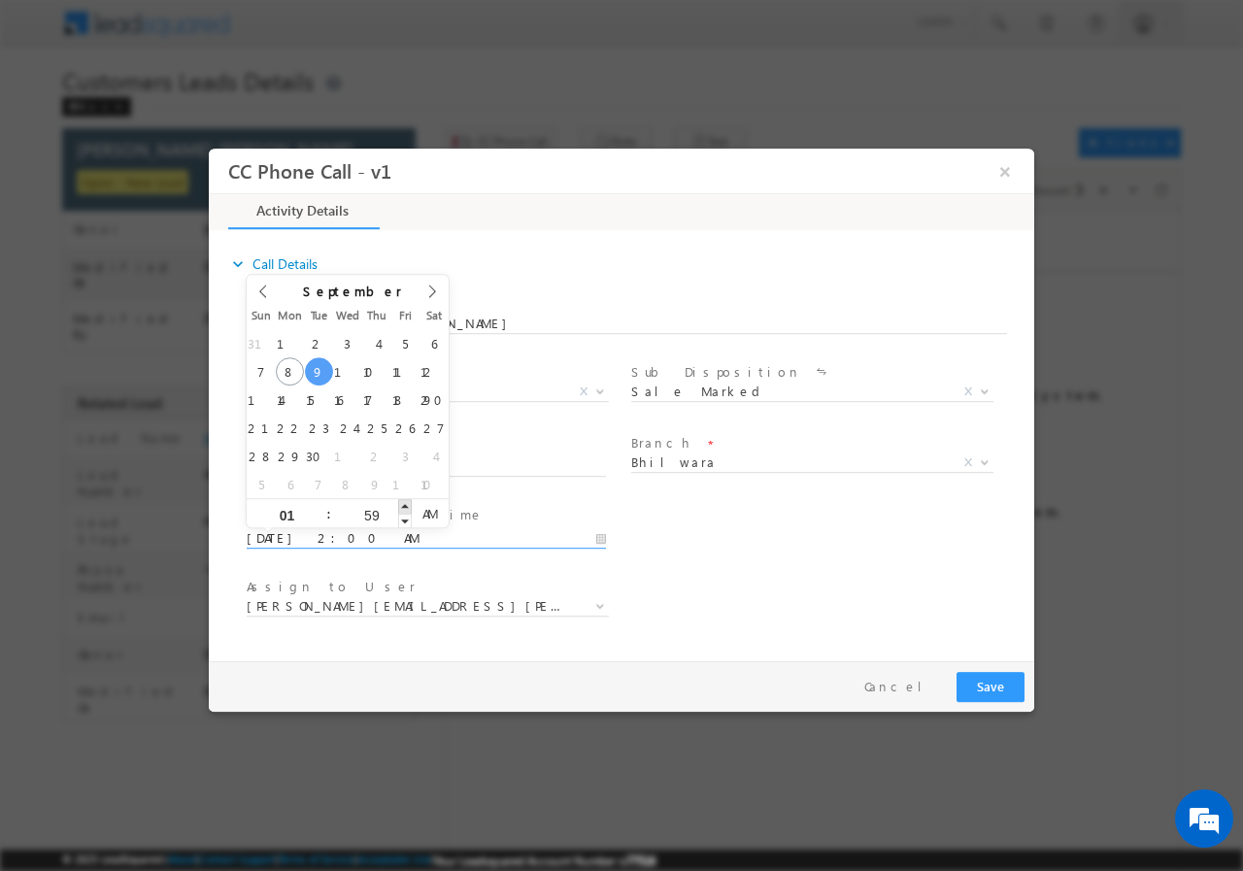
type input "00"
click at [405, 504] on span at bounding box center [405, 505] width 14 height 15
type input "09/09/2025 1:00 AM"
type input "01"
click at [318, 517] on span at bounding box center [321, 520] width 14 height 15
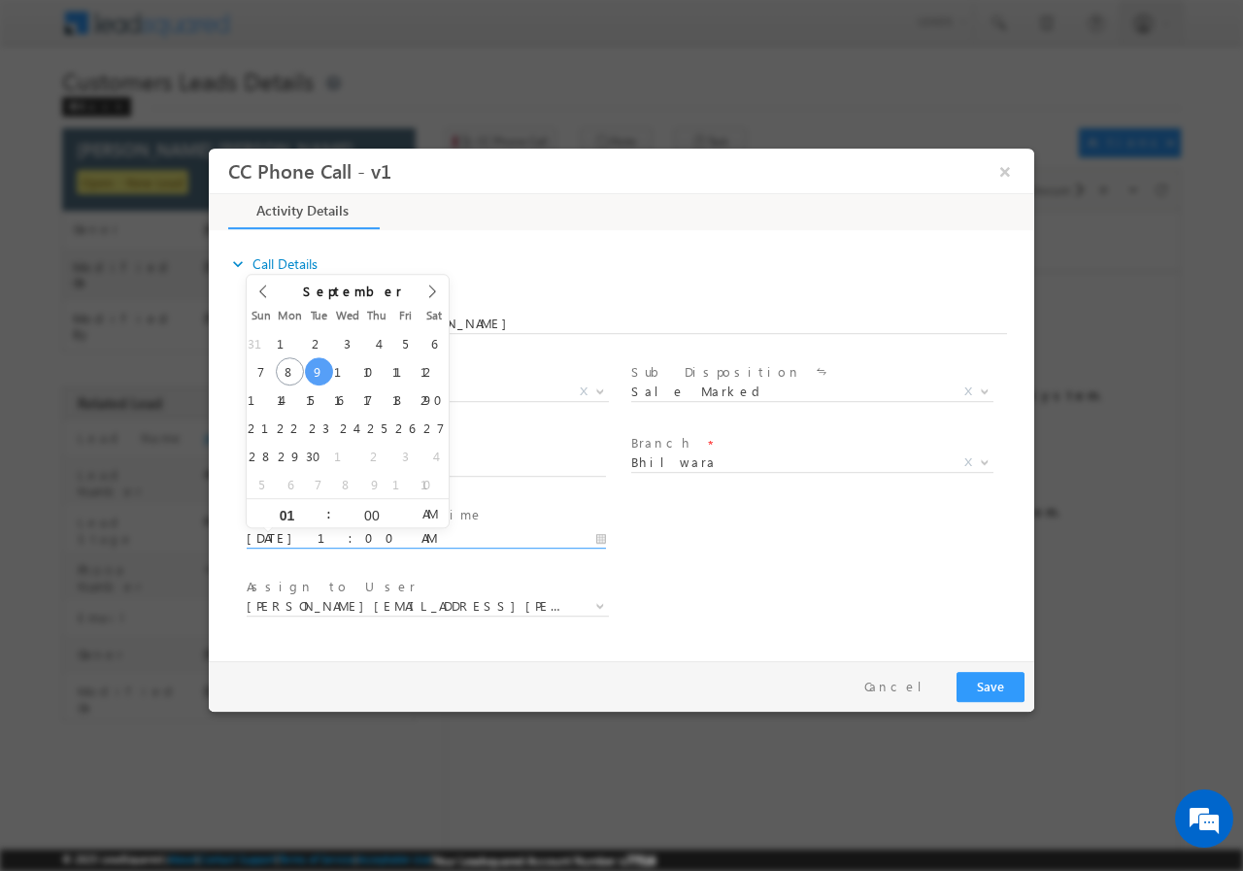
type input "09/09/2025 1:00 PM"
click at [432, 511] on span "PM" at bounding box center [430, 512] width 36 height 29
drag, startPoint x: 752, startPoint y: 566, endPoint x: 679, endPoint y: 566, distance: 73.8
click at [749, 566] on div "User Branch * Appointment Date & Time * 09/09/2025 1:00 PM" at bounding box center [638, 536] width 791 height 72
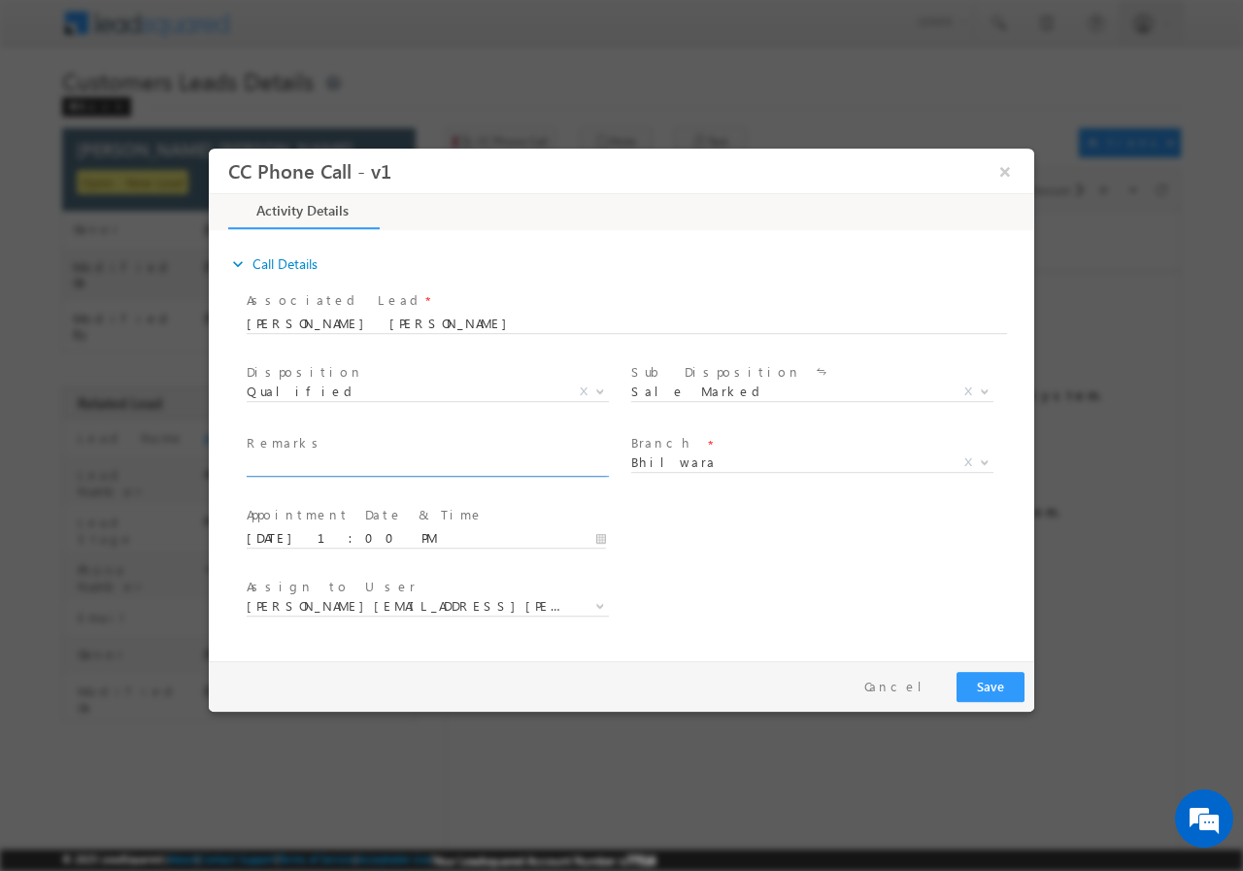
click at [344, 461] on input "text" at bounding box center [426, 465] width 359 height 19
paste input "MANOJ KUMAR GARG//AGE-34//848090//VB_Interested//8104718635//Bhilwara-311024//R…"
type input "MANOJ KUMAR GARG//AGE-34//848090//VB_Interested//8104718635//Bhilwara-311024//R…"
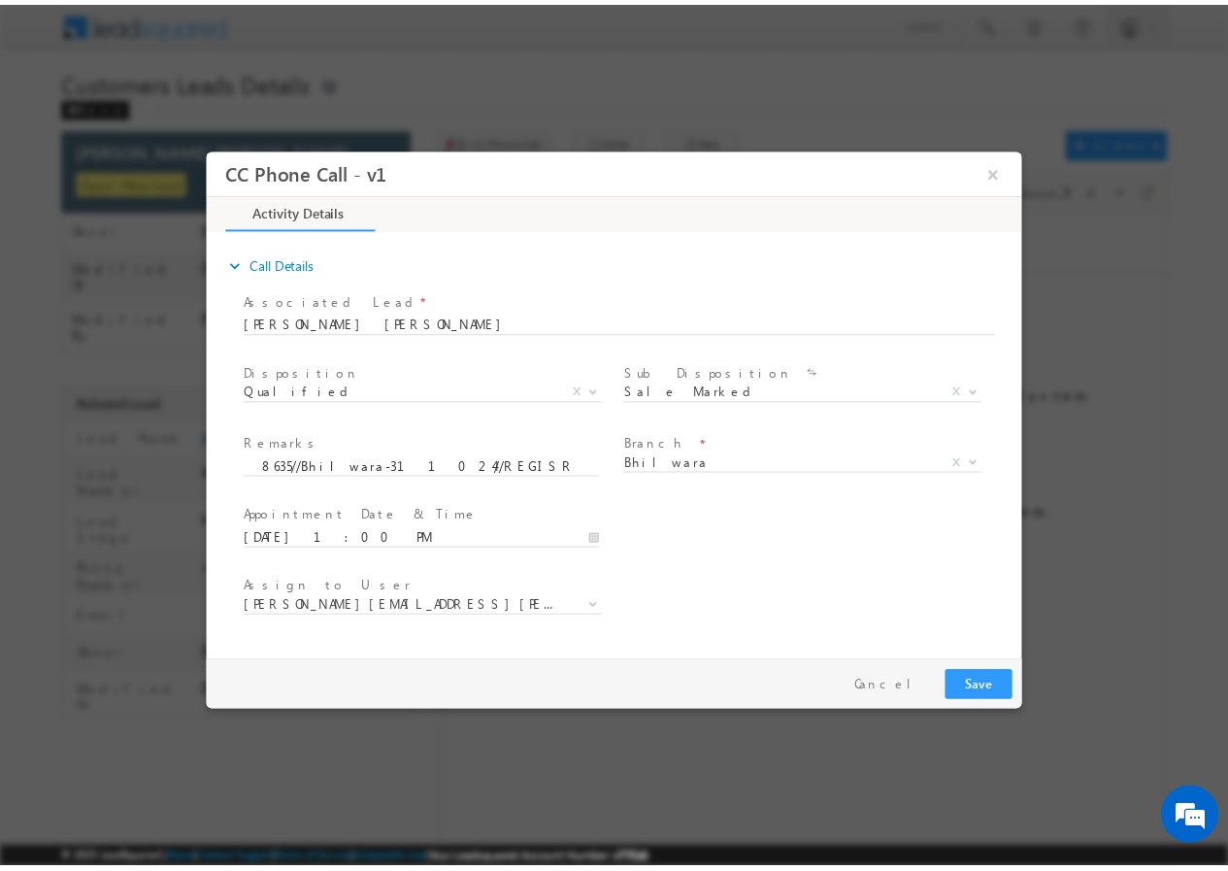
scroll to position [0, 0]
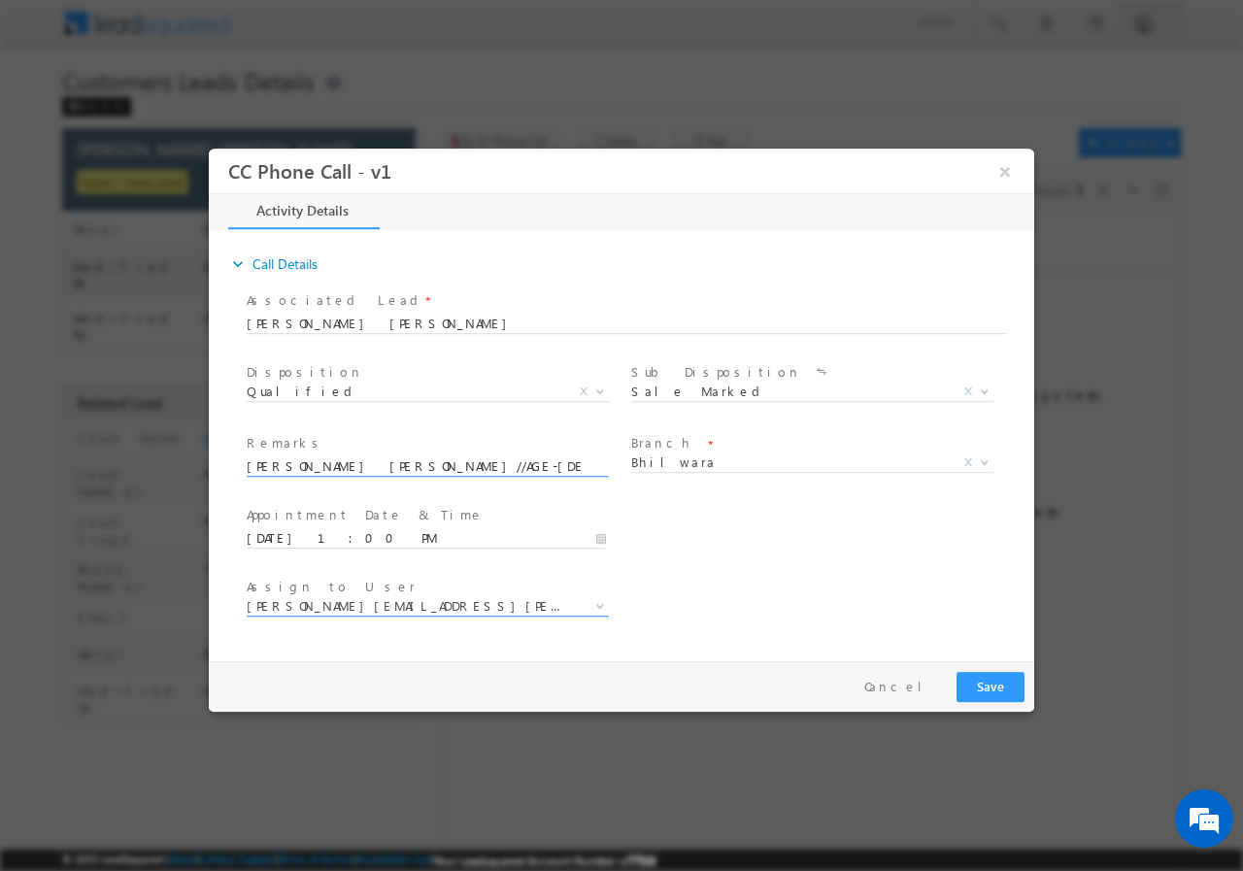
click at [452, 607] on span "bhanwar.bairwa@sgrlimited.in" at bounding box center [404, 604] width 315 height 17
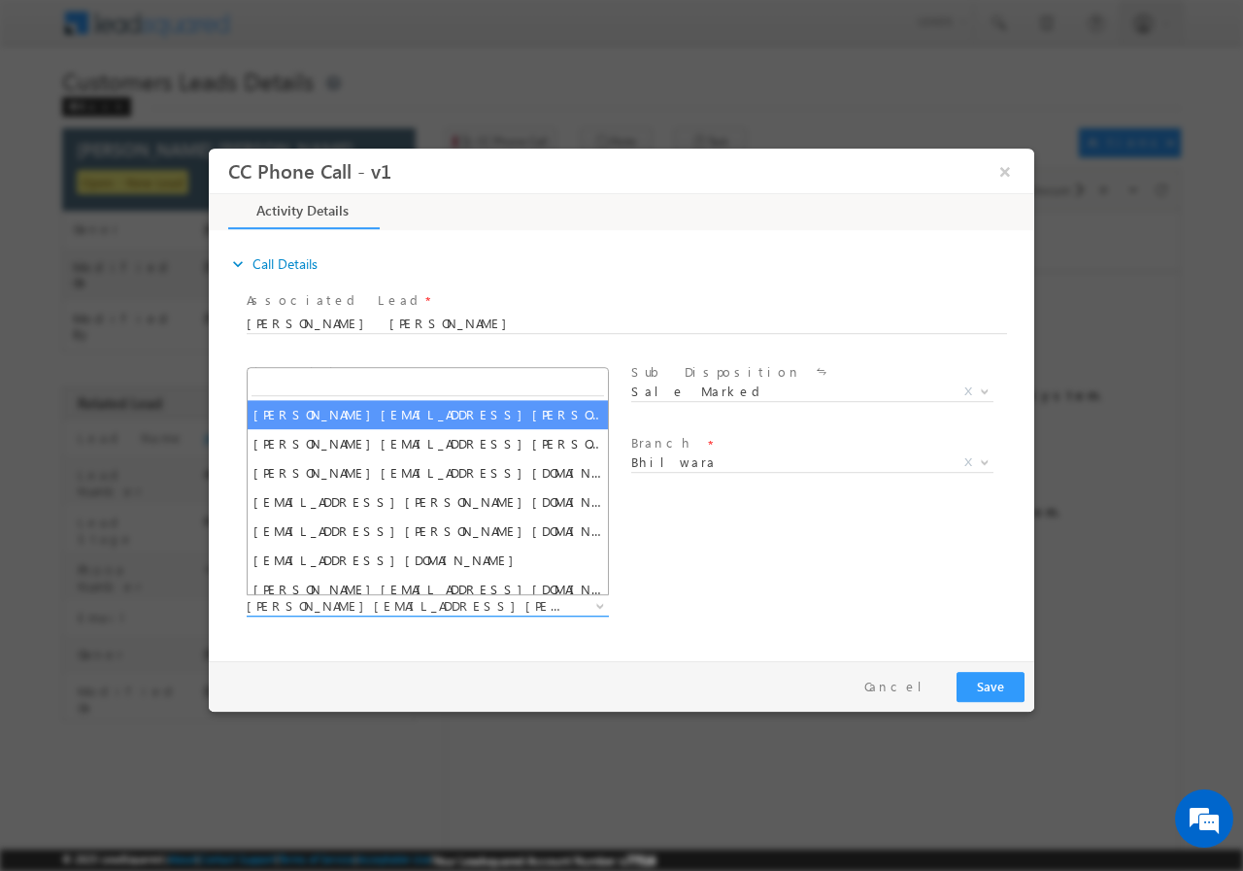
type input "kleram.rebari@sgrlimited.in"
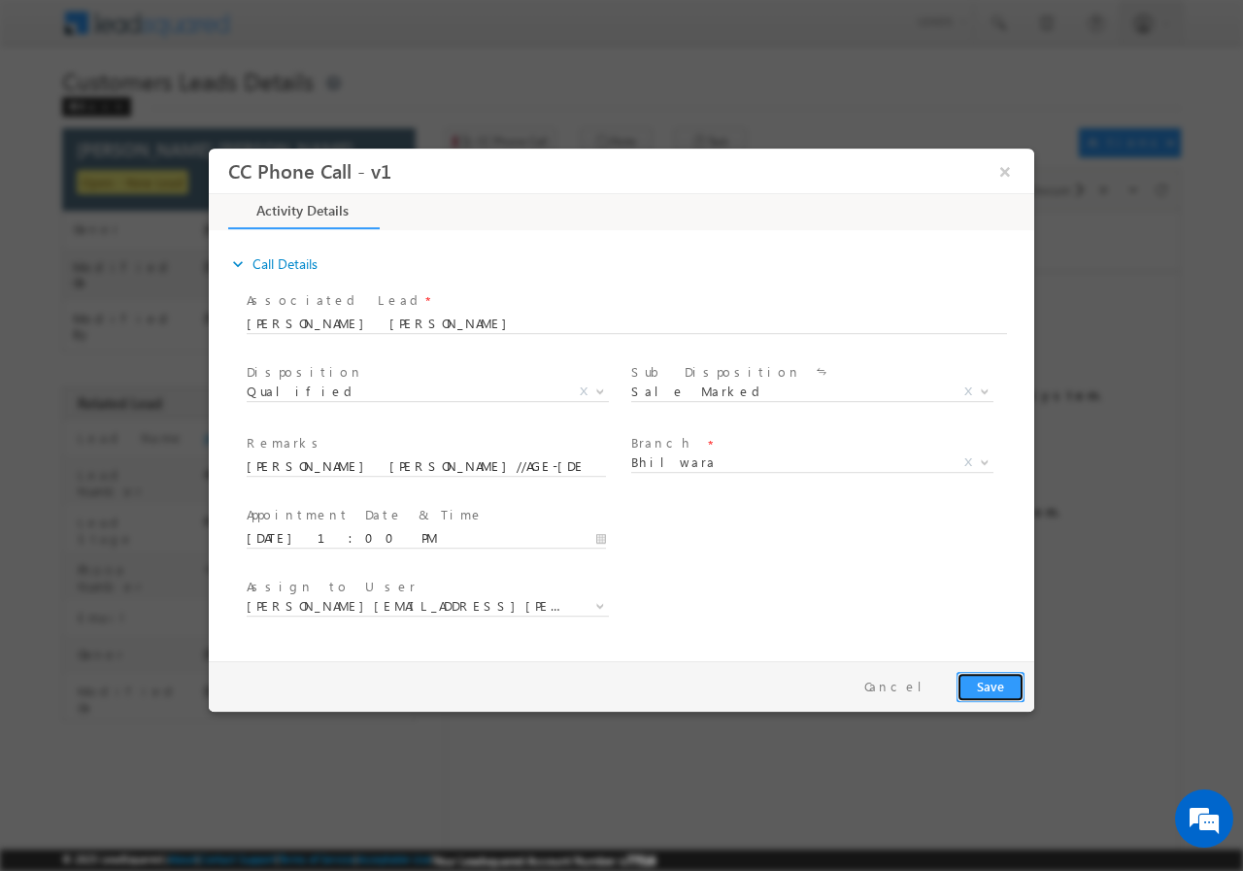
click at [995, 685] on button "Save" at bounding box center [990, 686] width 68 height 30
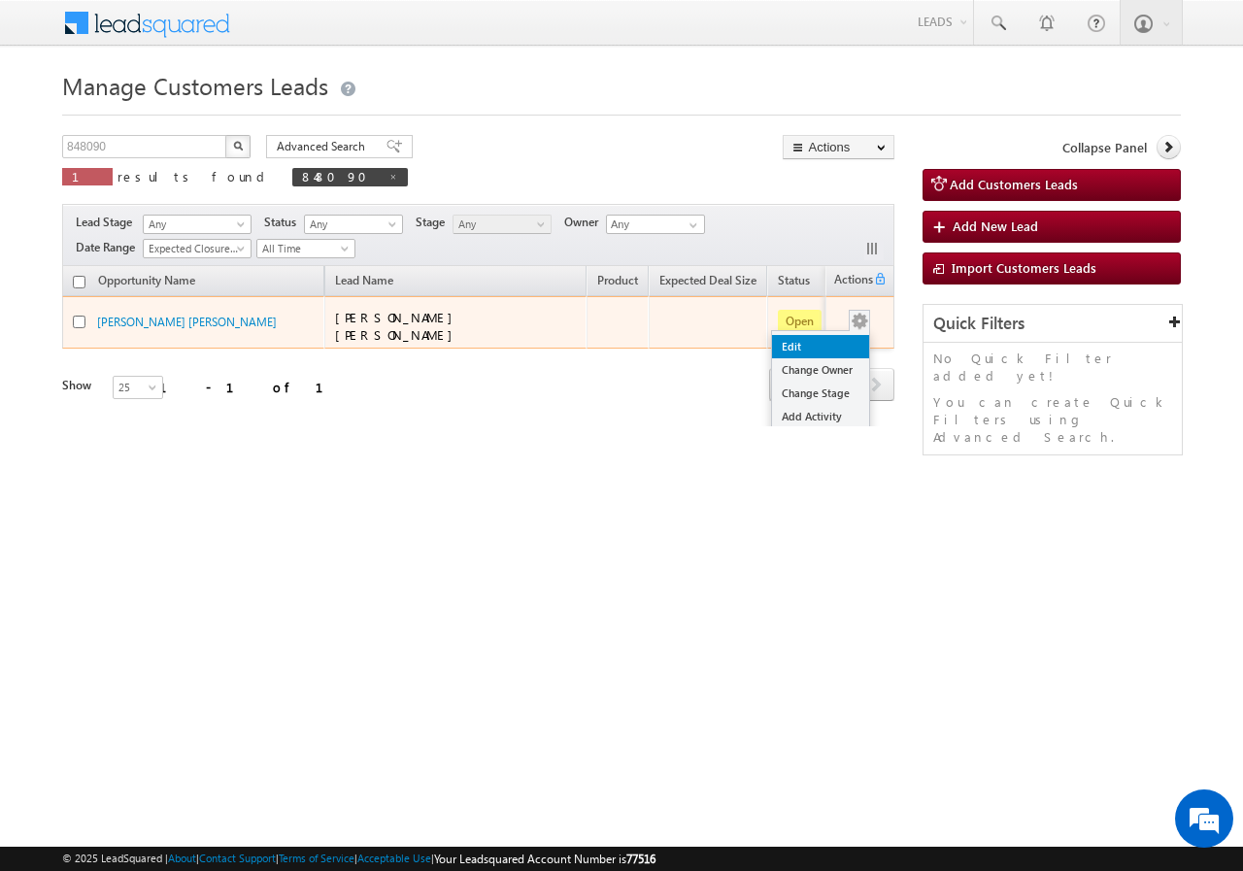
click at [814, 345] on link "Edit" at bounding box center [820, 346] width 97 height 23
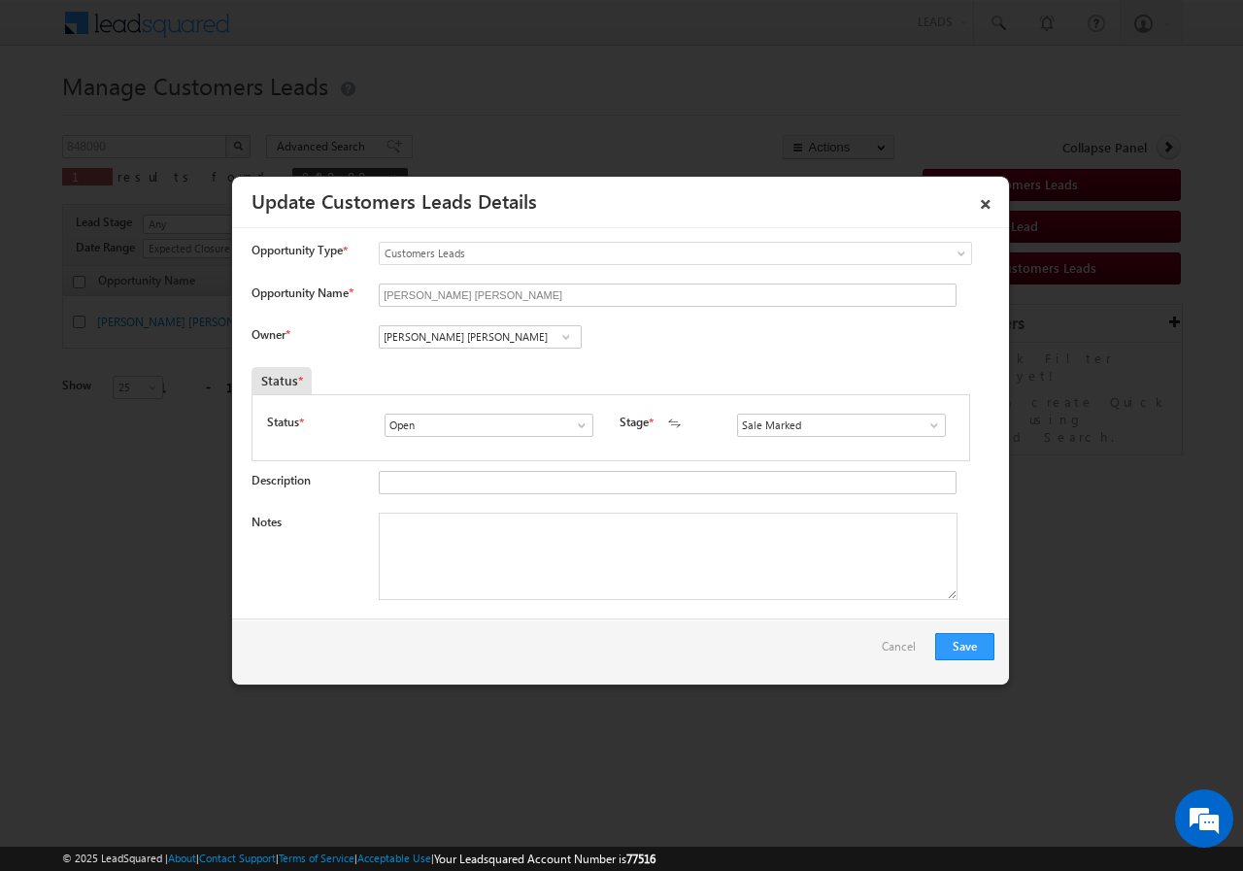
click at [563, 338] on span at bounding box center [565, 337] width 19 height 16
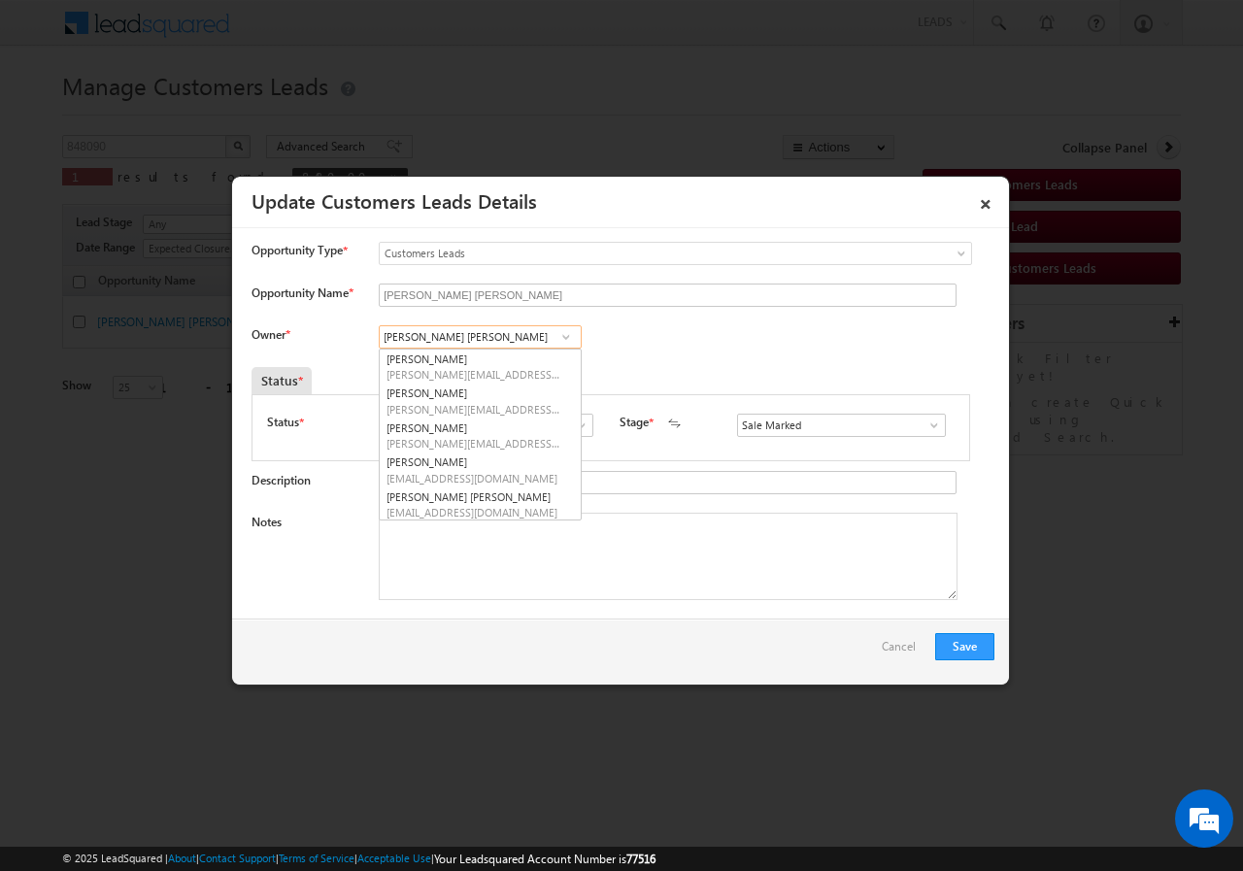
click at [495, 337] on input "Bhanwar Lal Bairwa" at bounding box center [480, 336] width 203 height 23
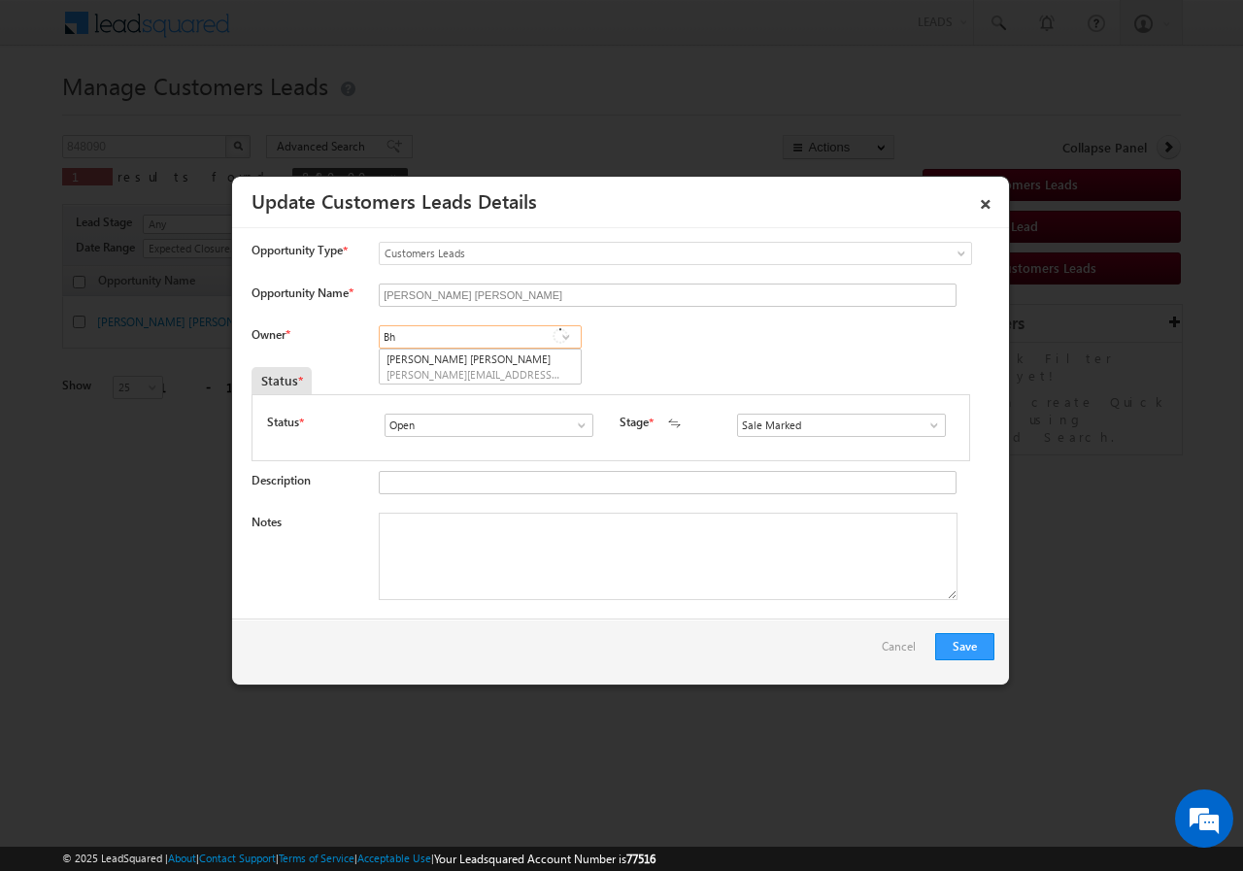
type input "B"
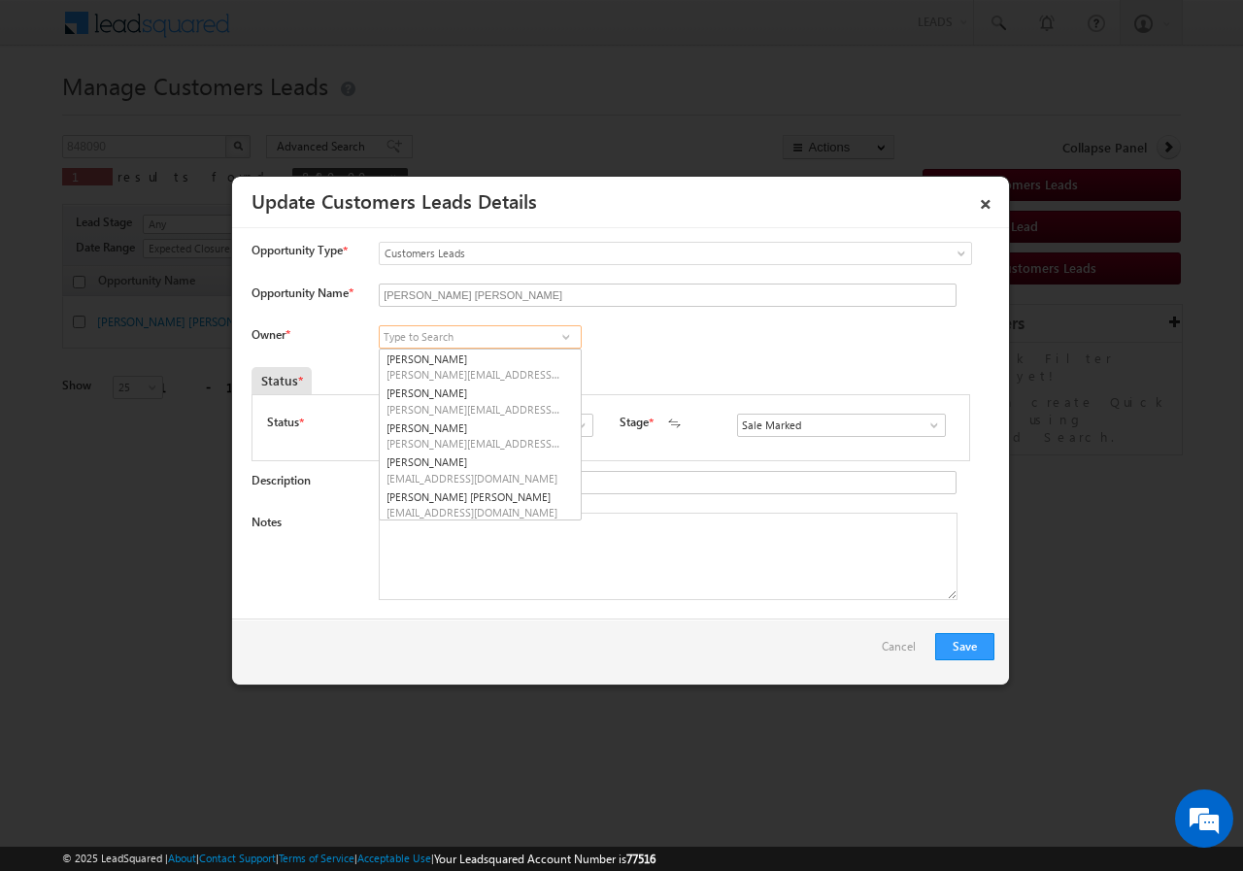
paste input "kleram.rebari@sgrlimited.in"
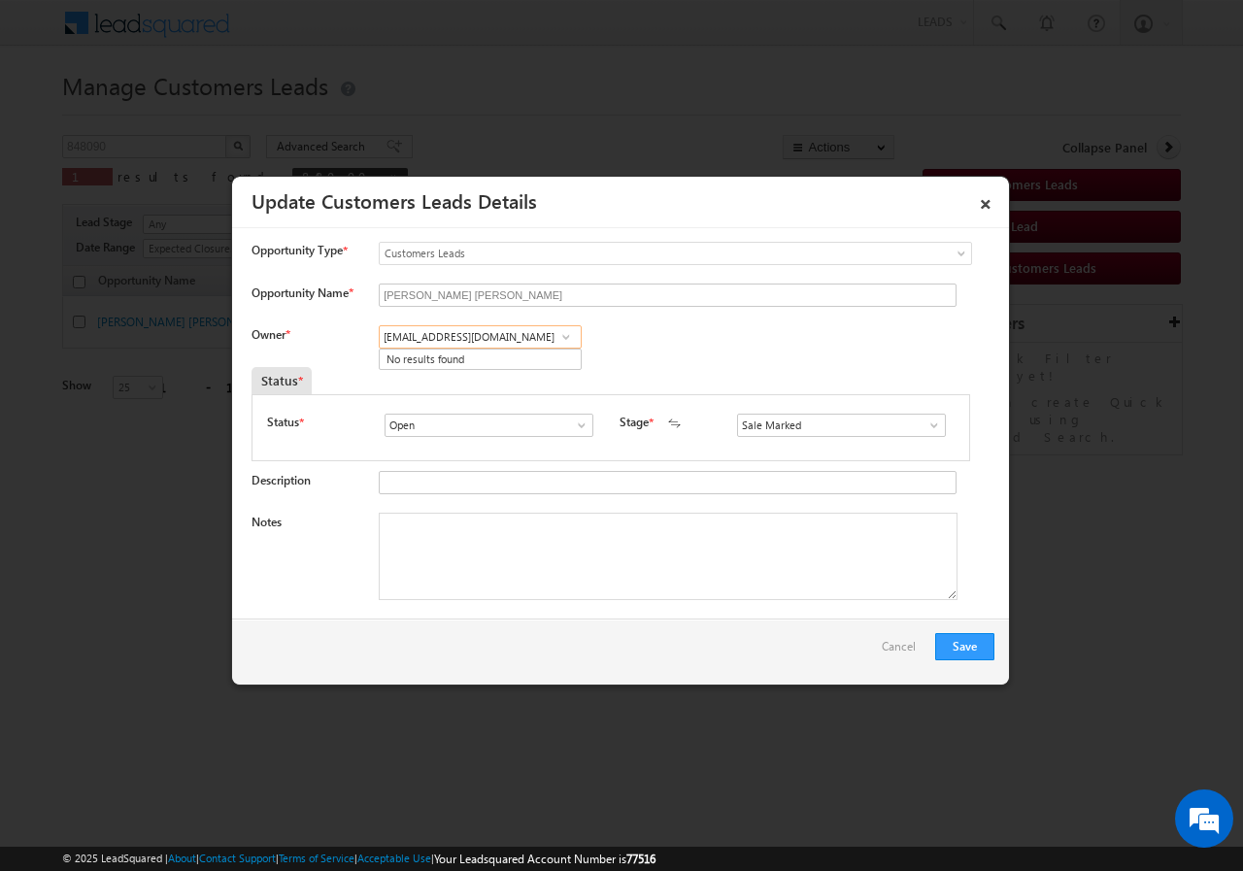
type input "kleram.rebari@sgrlimited.in"
click at [561, 339] on span at bounding box center [565, 337] width 19 height 16
paste input "Kleram Rebari"
click at [485, 337] on input "Kleram Rebari" at bounding box center [480, 336] width 203 height 23
type input "Kleram Rebari"
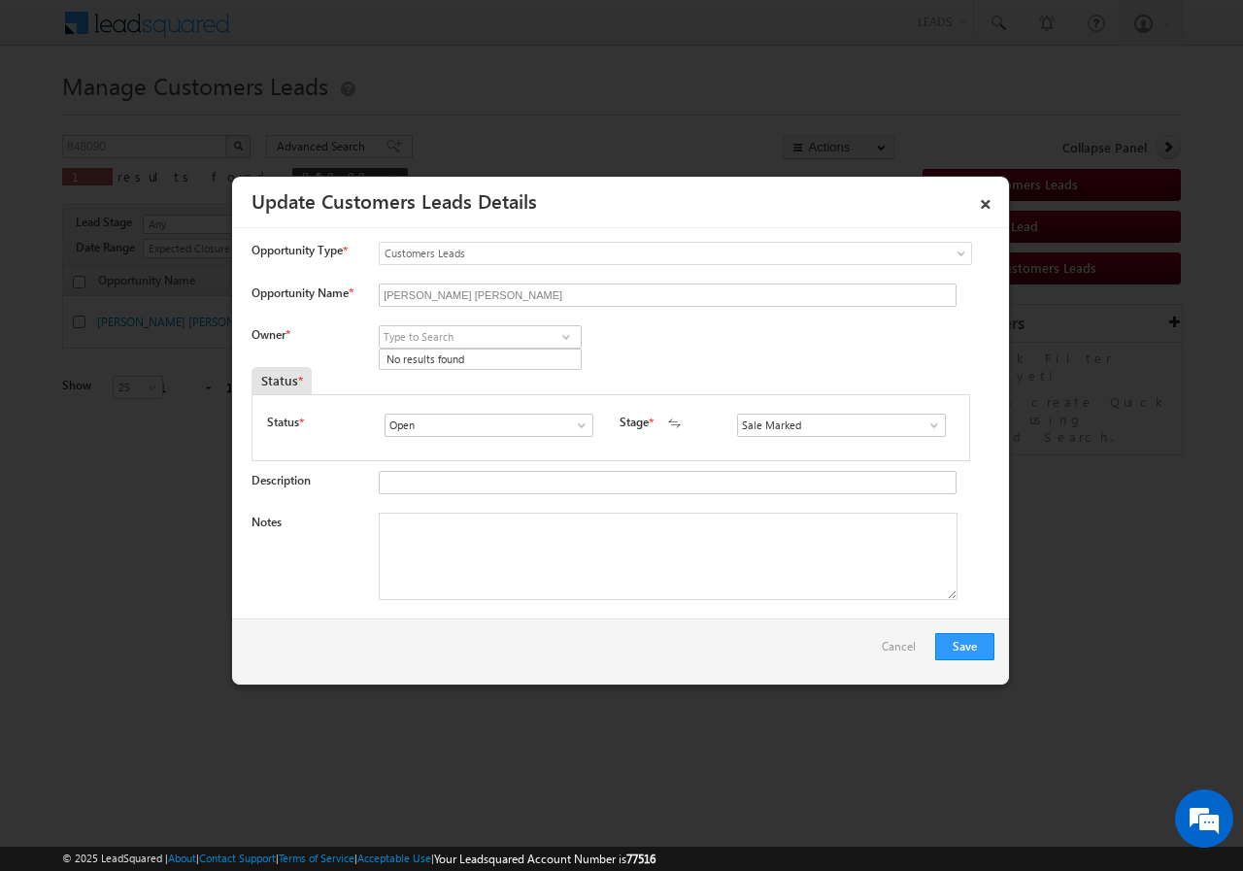
click at [562, 338] on span at bounding box center [565, 337] width 19 height 16
click at [561, 339] on span at bounding box center [565, 337] width 19 height 16
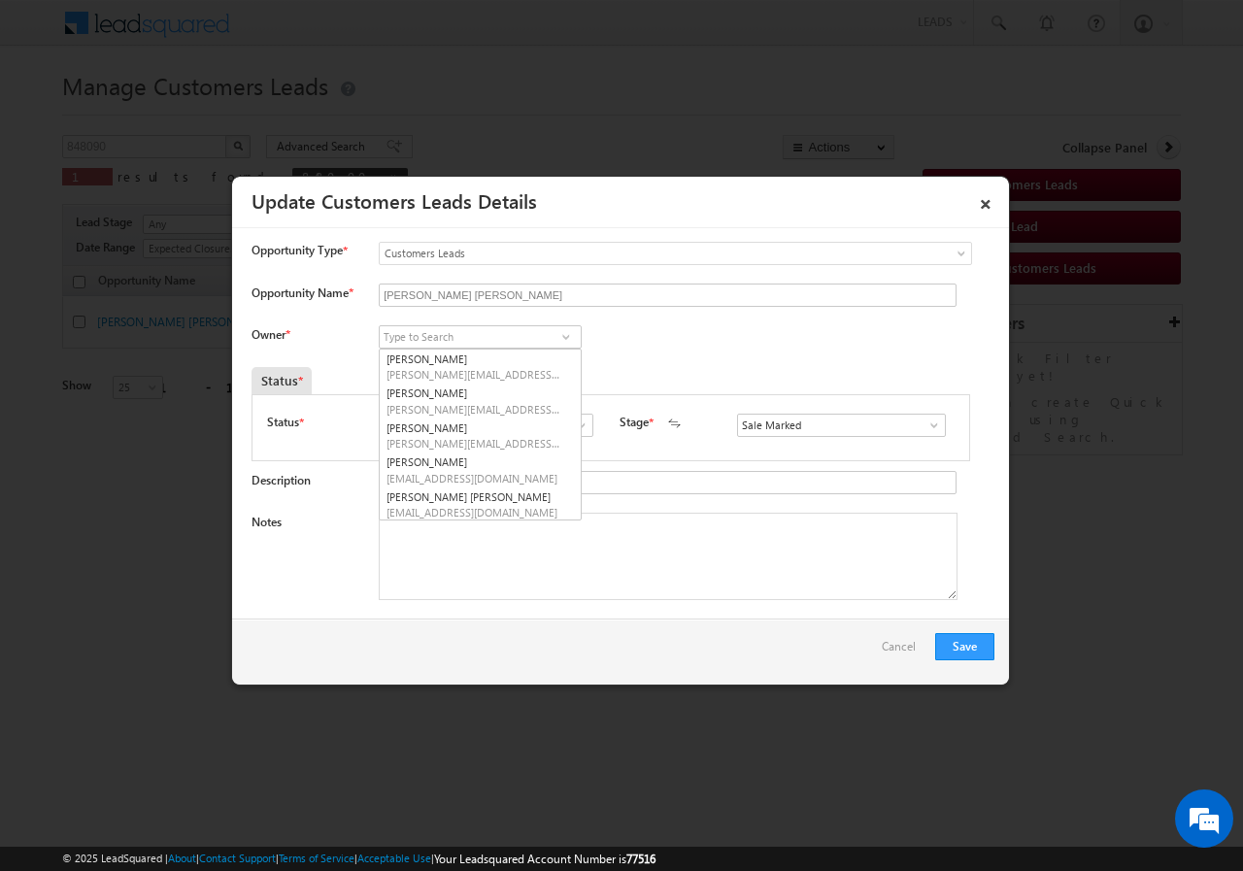
click at [728, 350] on div "Owner * Aakash Mewada Aashish Pawar Aashutosh Shrivastava Abhishek Kumar Abhish…" at bounding box center [622, 341] width 743 height 32
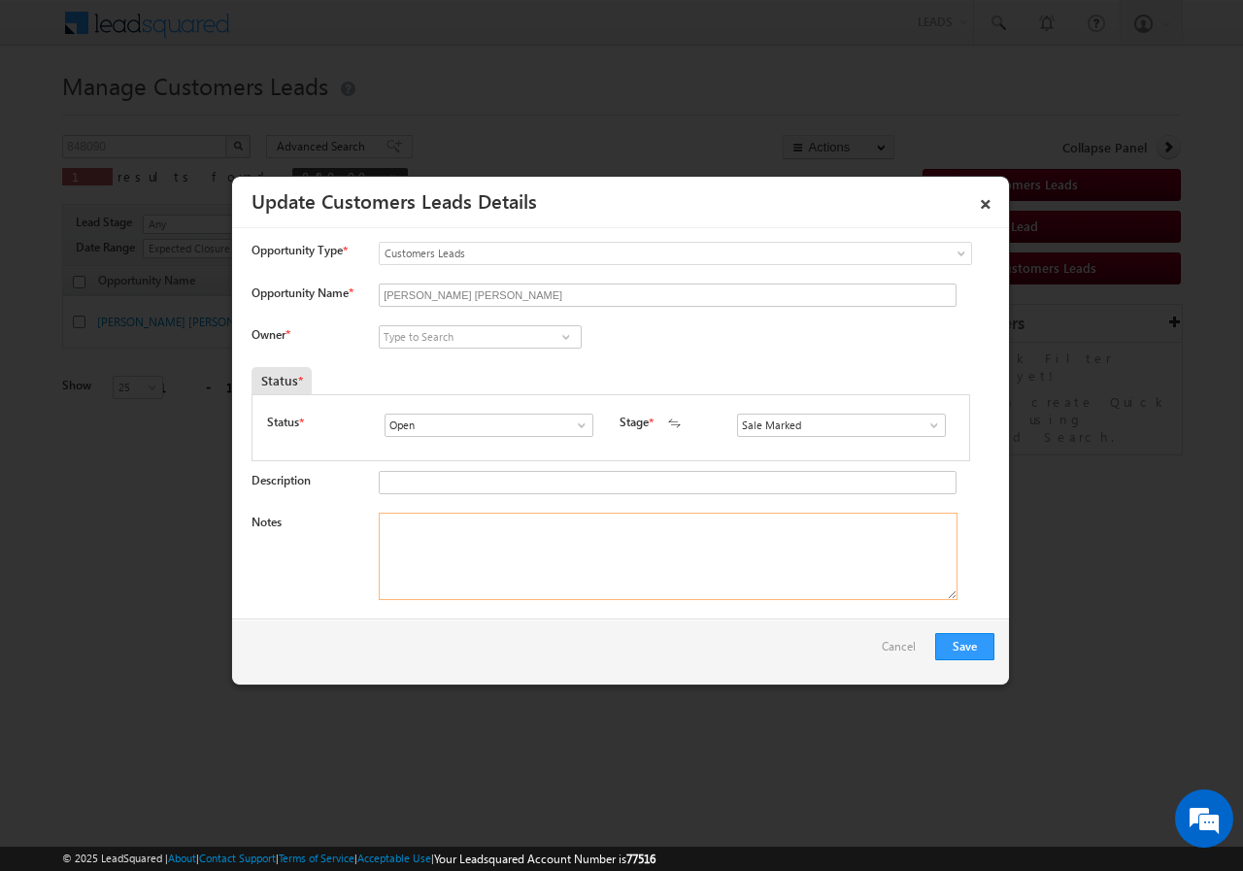
drag, startPoint x: 493, startPoint y: 525, endPoint x: 490, endPoint y: 550, distance: 25.4
click at [490, 533] on textarea "Notes" at bounding box center [668, 556] width 579 height 87
paste textarea "MANOJ KUMAR GARG//AGE-34//848090//VB_Interested//8104718635//Bhilwara-311024//R…"
type textarea "MANOJ KUMAR GARG//AGE-34//848090//VB_Interested//8104718635//Bhilwara-311024//R…"
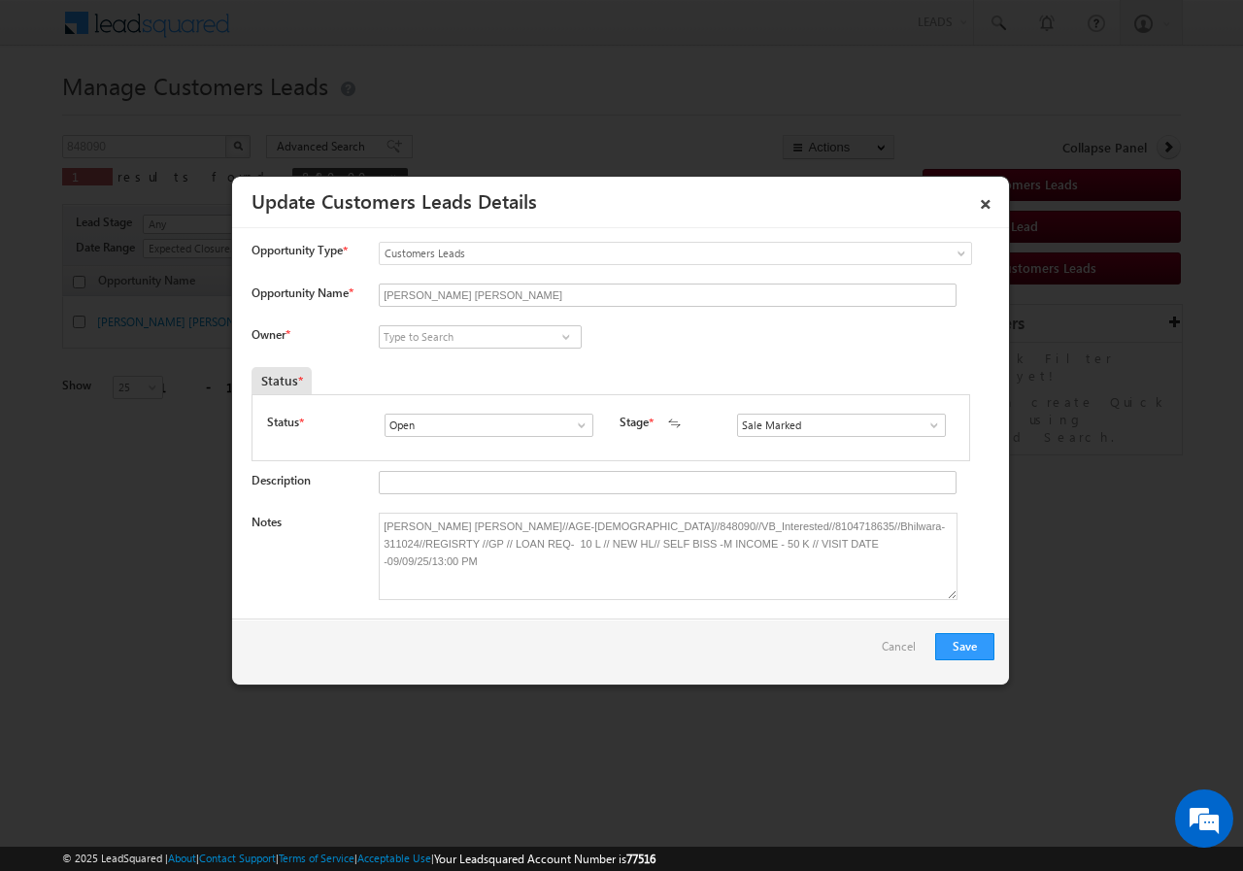
click at [563, 336] on span at bounding box center [565, 337] width 19 height 16
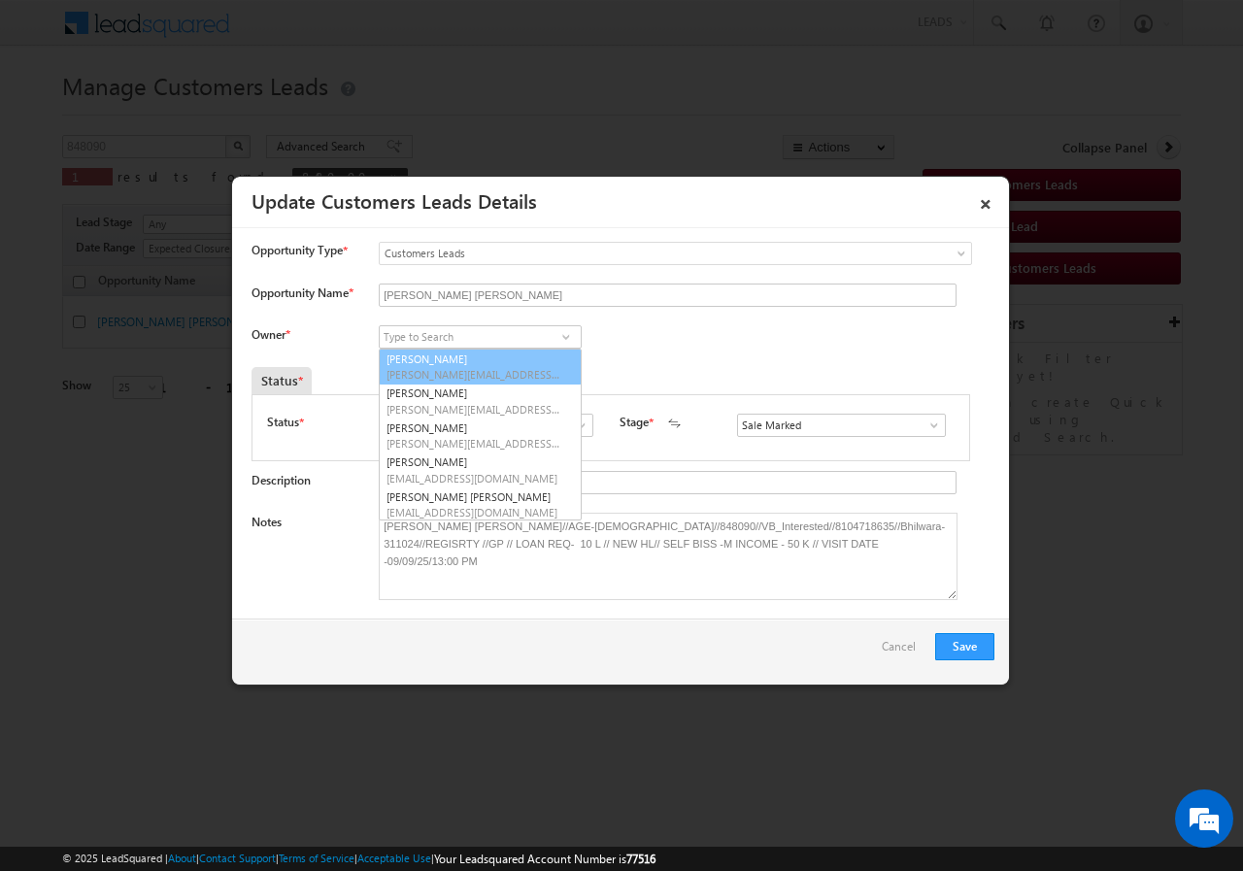
click at [639, 333] on div "Owner * Aakash Mewada Aashish Pawar Aashutosh Shrivastava Abhishek Kumar Abhish…" at bounding box center [622, 341] width 743 height 32
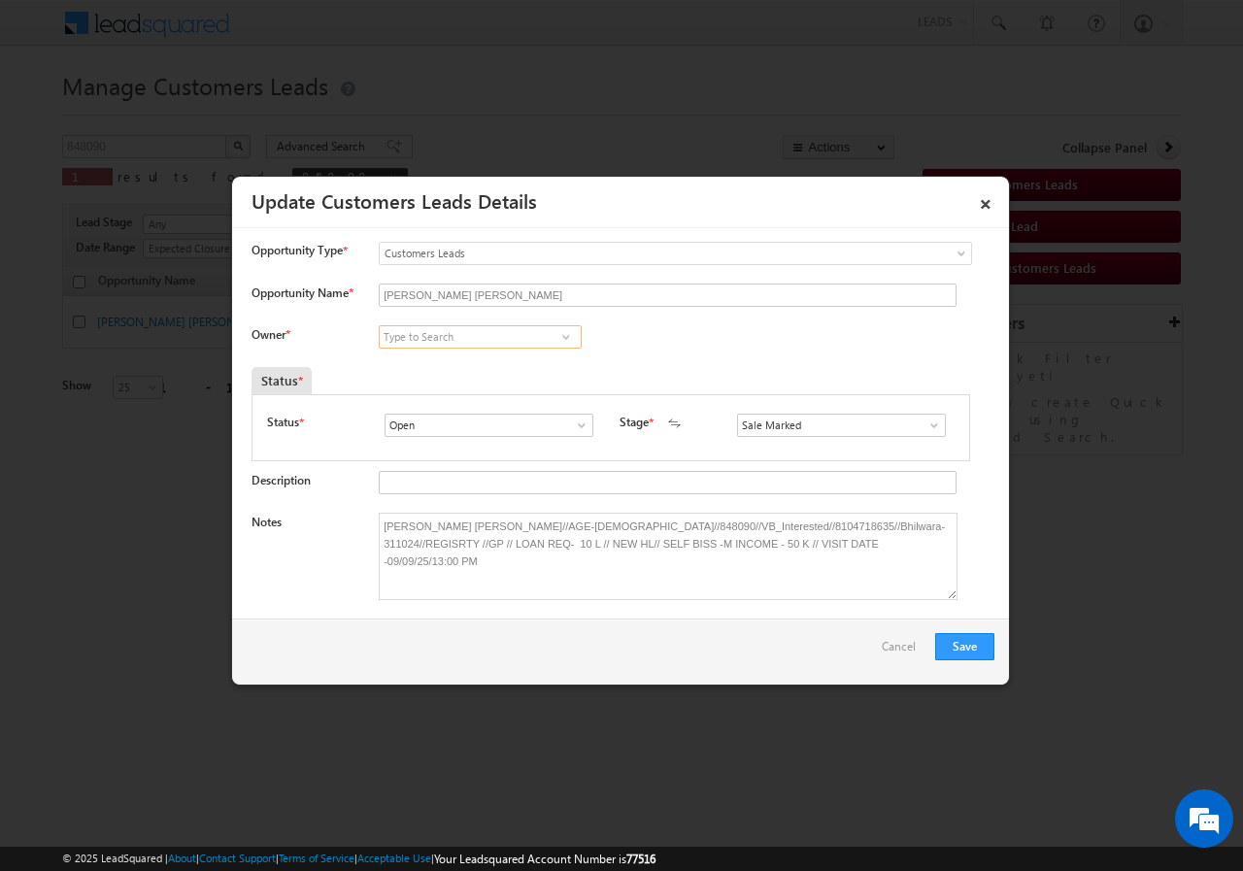
click at [486, 342] on input at bounding box center [480, 336] width 203 height 23
paste input "kleram.rebari@sgrlimited.in"
type input "kleram.rebari@sgrlimited.in"
click at [564, 334] on span at bounding box center [565, 337] width 19 height 16
paste input "Kleram Rebari"
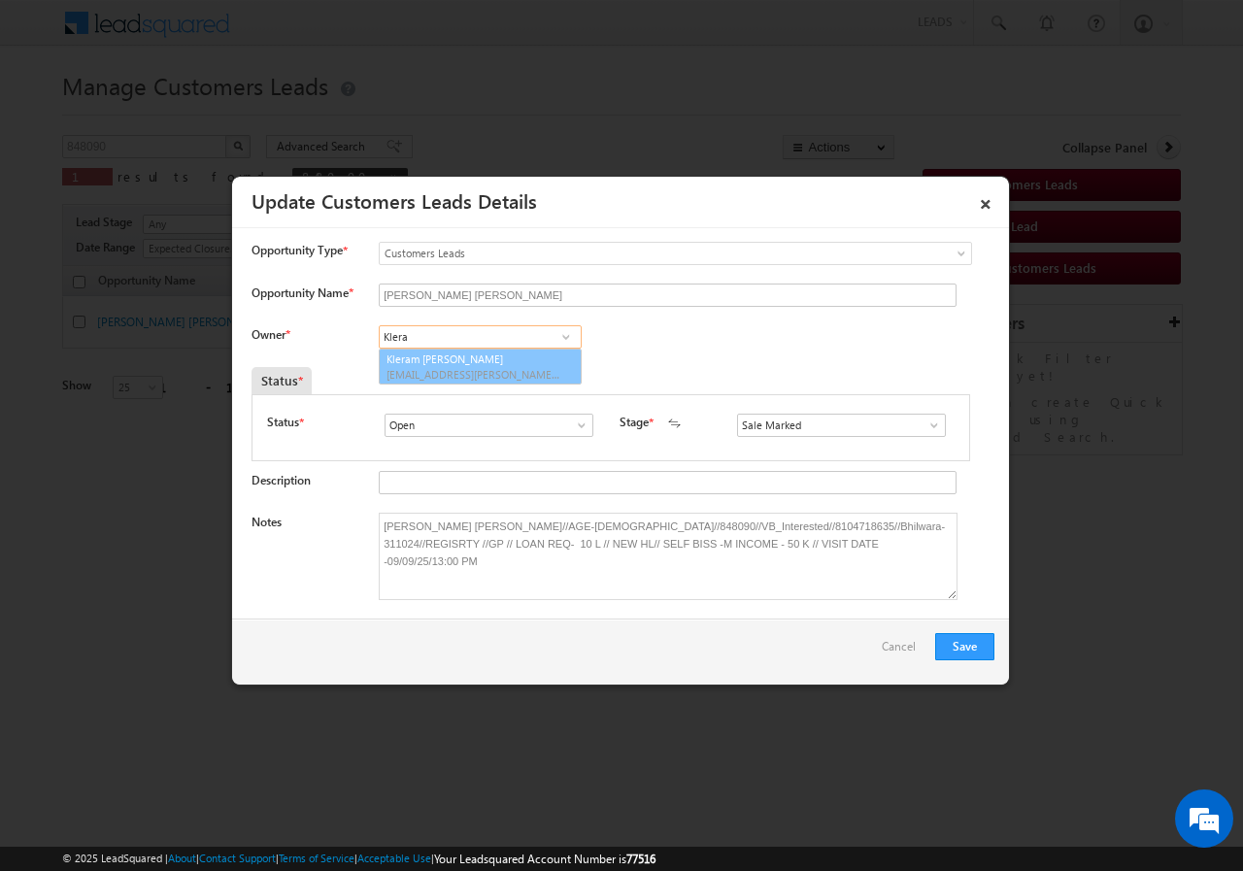
click at [395, 363] on link "Kleram Rabari kleram.rabari@sgrlimited.in" at bounding box center [480, 366] width 203 height 37
type input "Kleram [PERSON_NAME]"
click at [977, 645] on button "Save" at bounding box center [964, 646] width 59 height 27
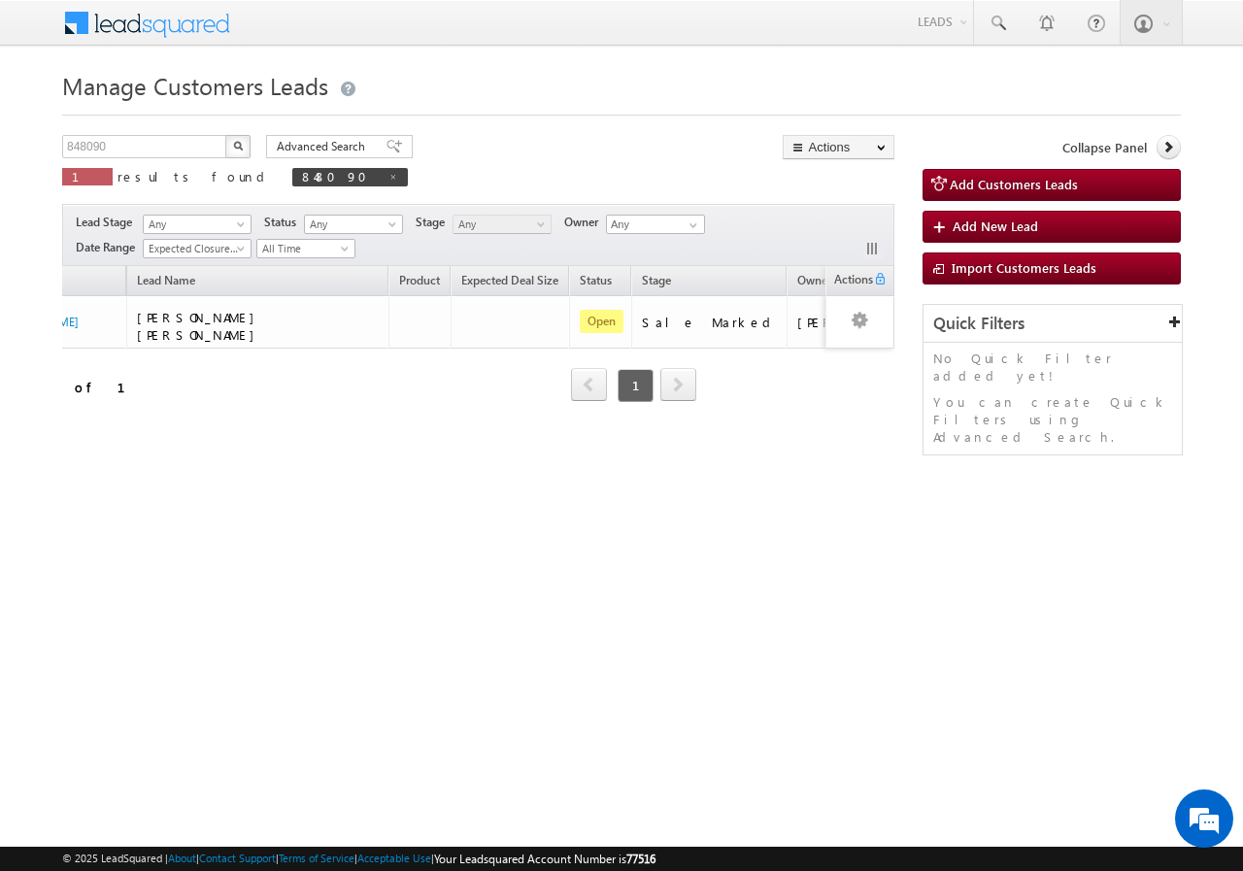
scroll to position [0, 222]
